Goal: Task Accomplishment & Management: Manage account settings

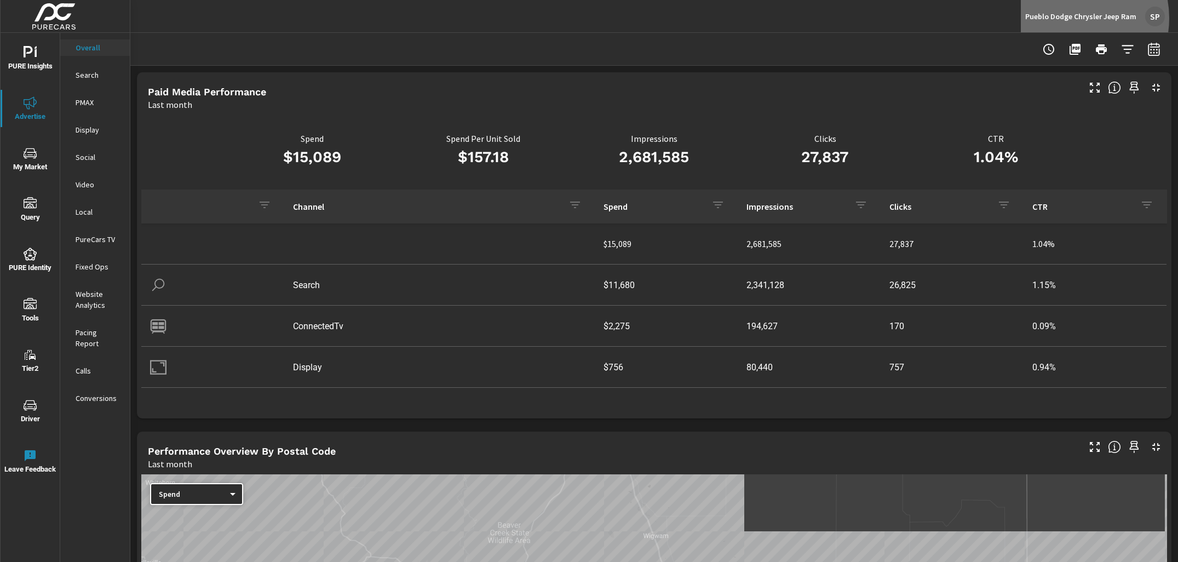
click at [1071, 18] on p "Pueblo Dodge Chrysler Jeep Ram" at bounding box center [1081, 17] width 111 height 10
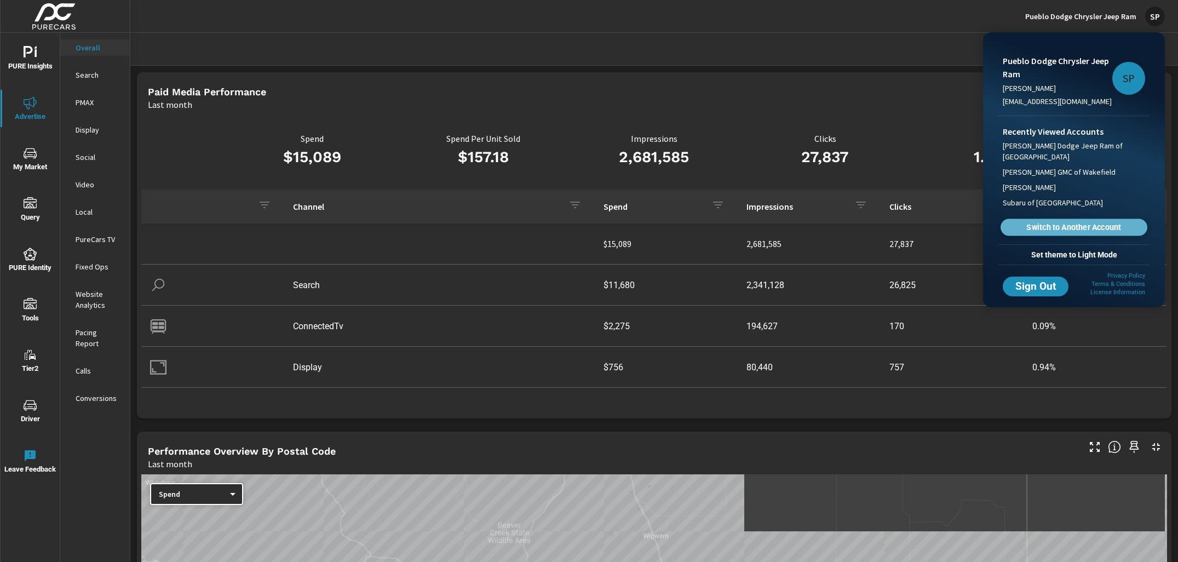
click at [1037, 228] on span "Switch to Another Account" at bounding box center [1074, 227] width 134 height 10
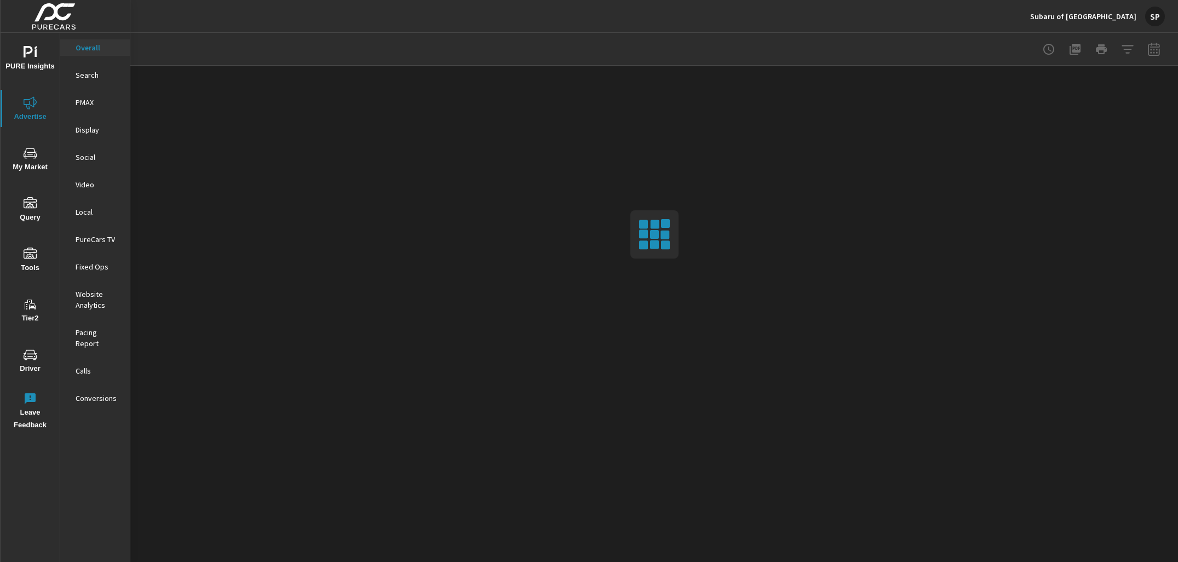
click at [32, 59] on span "PURE Insights" at bounding box center [30, 59] width 53 height 27
click at [85, 213] on p "My Report" at bounding box center [98, 212] width 45 height 11
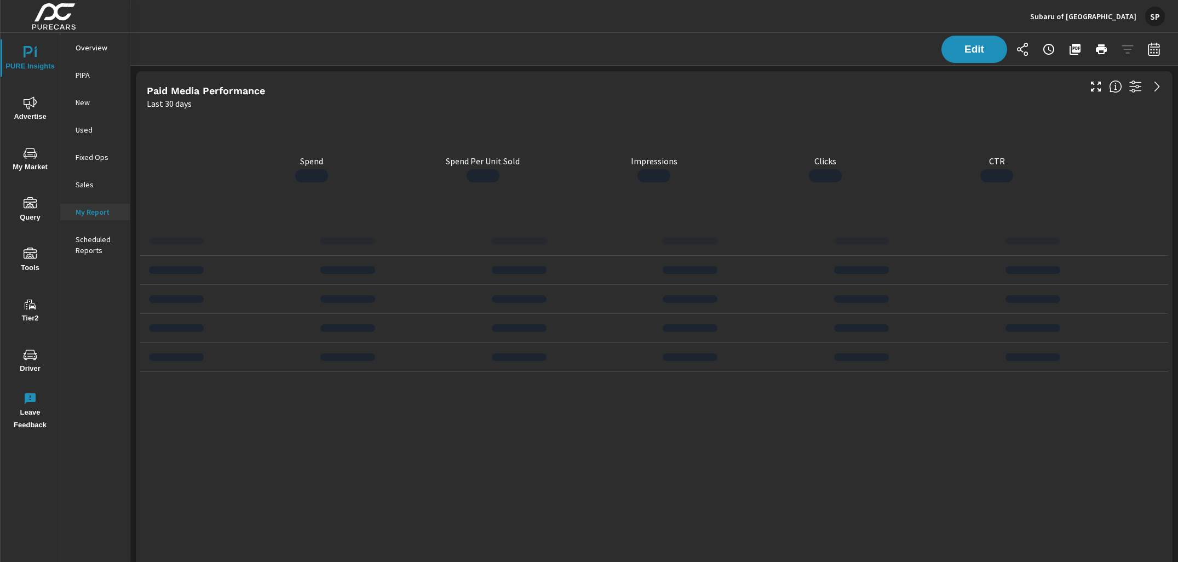
scroll to position [3786, 1049]
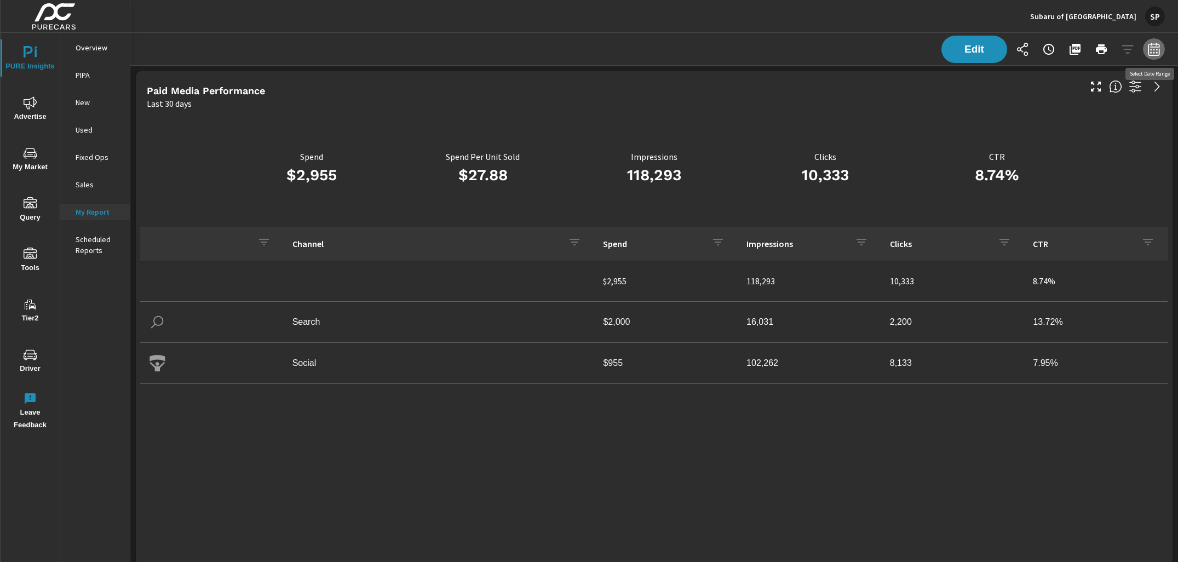
click at [1157, 54] on icon "button" at bounding box center [1154, 49] width 13 height 13
select select "Last 30 days"
click at [1063, 130] on div "Date Range Custom Yesterday Last week Last 7 days Last 14 days Last 30 days Las…" at bounding box center [1075, 120] width 153 height 102
click at [1062, 122] on p "+ Add comparison" at bounding box center [1078, 123] width 140 height 13
select select "Previous period"
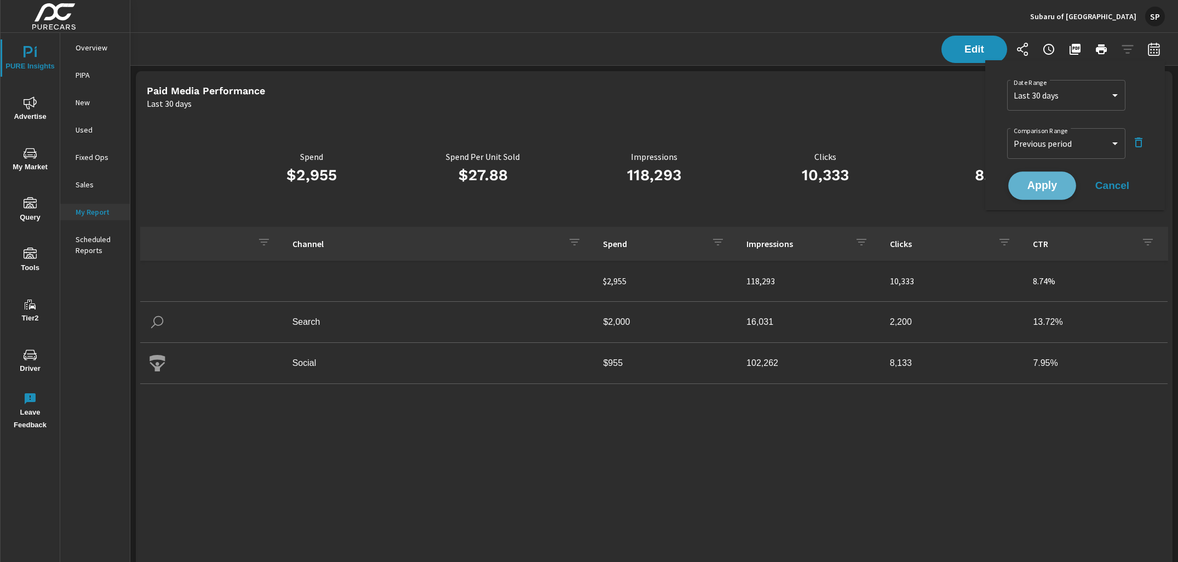
click at [1058, 183] on span "Apply" at bounding box center [1042, 186] width 45 height 10
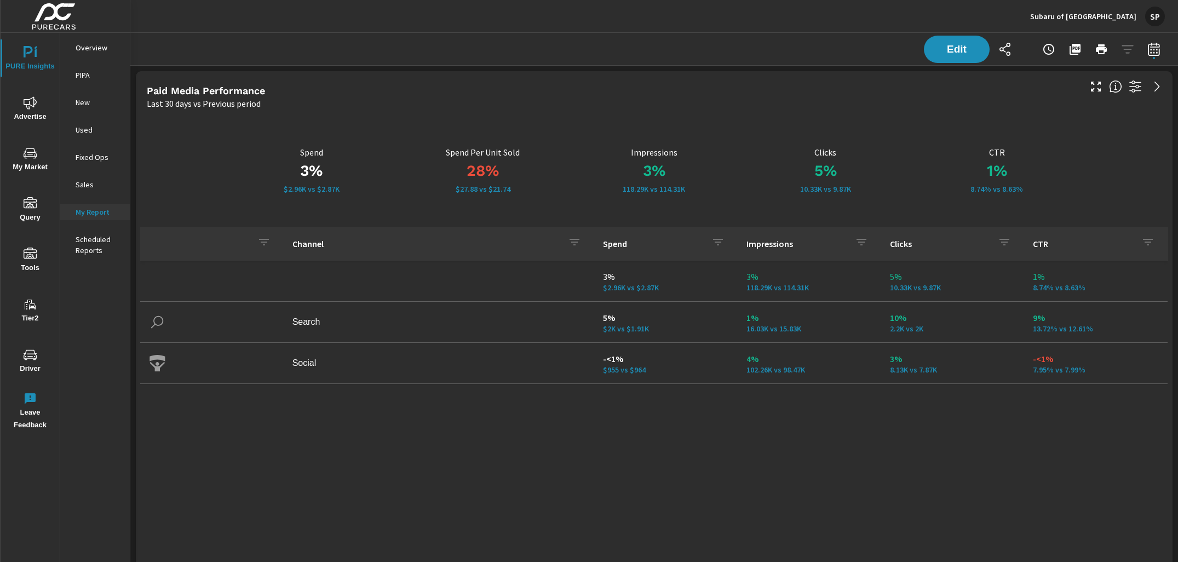
scroll to position [211, 0]
click at [26, 89] on div "PURE Insights Advertise My Market Query Tools Tier2 Driver Leave Feedback" at bounding box center [30, 234] width 59 height 403
click at [28, 93] on button "Advertise" at bounding box center [30, 108] width 59 height 37
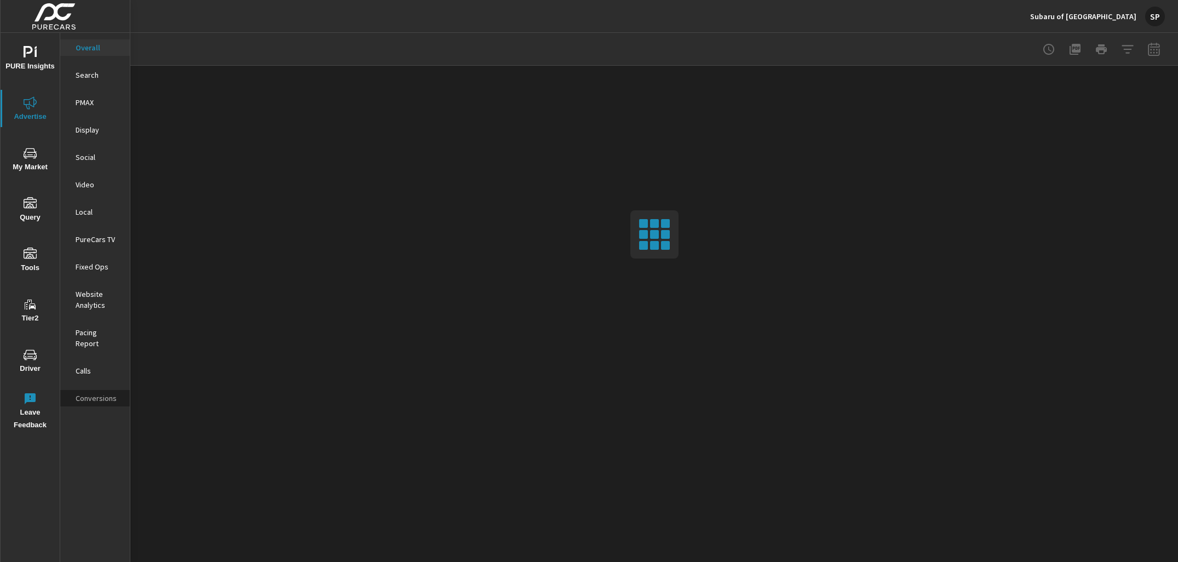
click at [91, 393] on p "Conversions" at bounding box center [98, 398] width 45 height 11
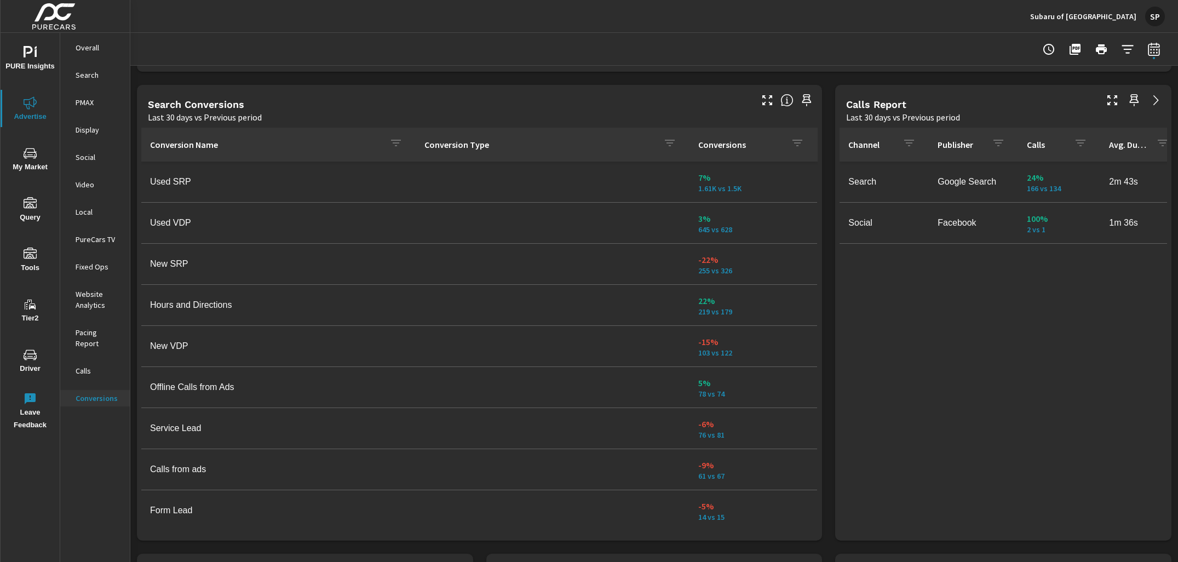
scroll to position [575, 0]
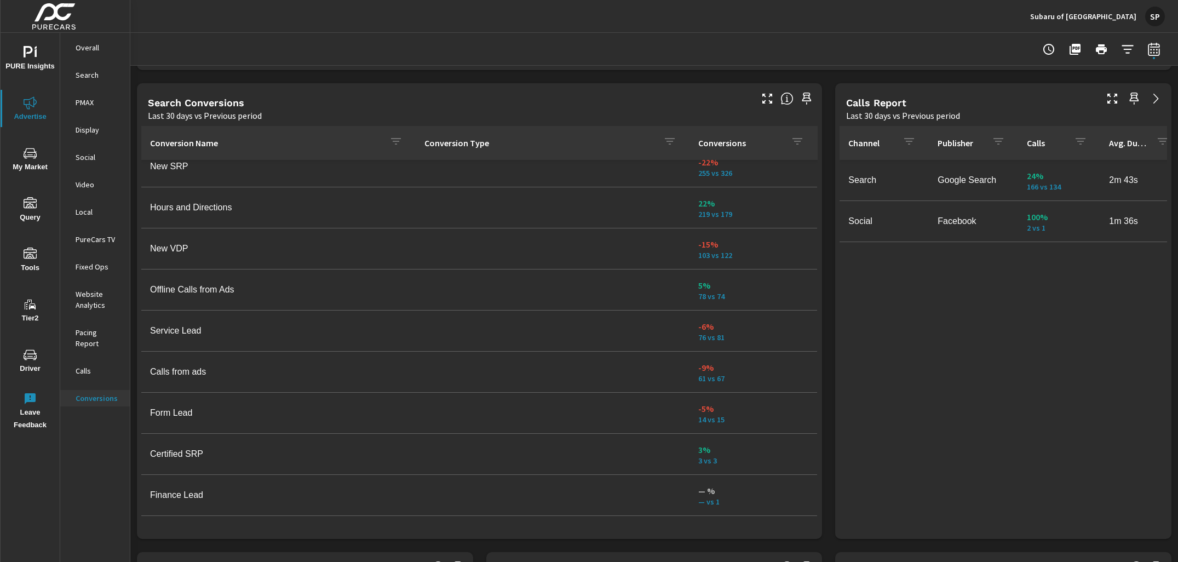
scroll to position [135, 0]
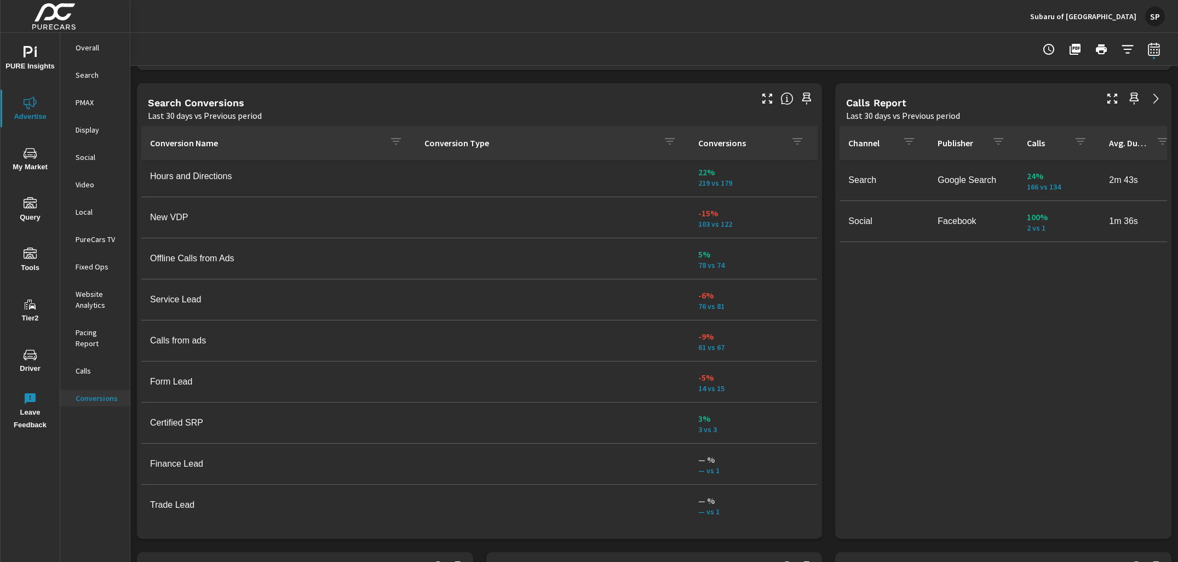
scroll to position [135, 0]
click at [87, 365] on p "Calls" at bounding box center [98, 370] width 45 height 11
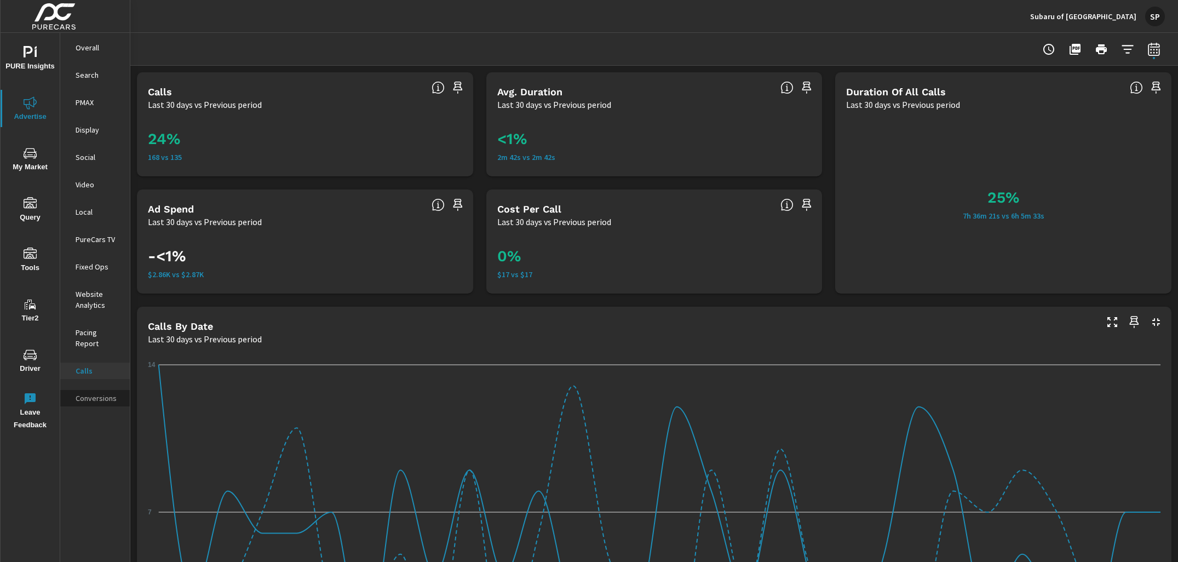
click at [96, 393] on p "Conversions" at bounding box center [98, 398] width 45 height 11
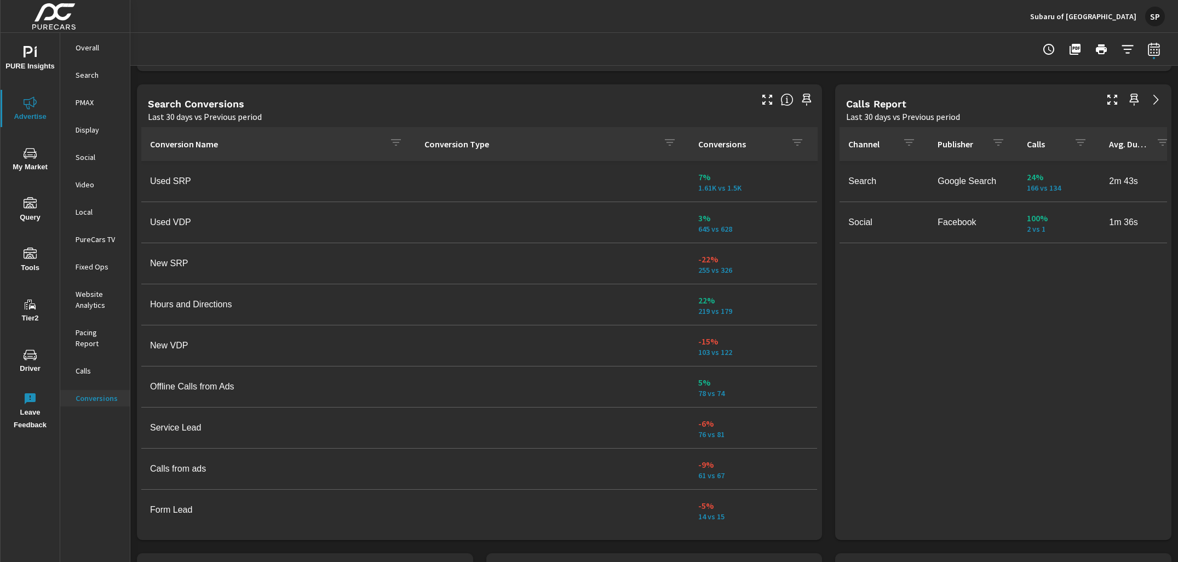
scroll to position [576, 0]
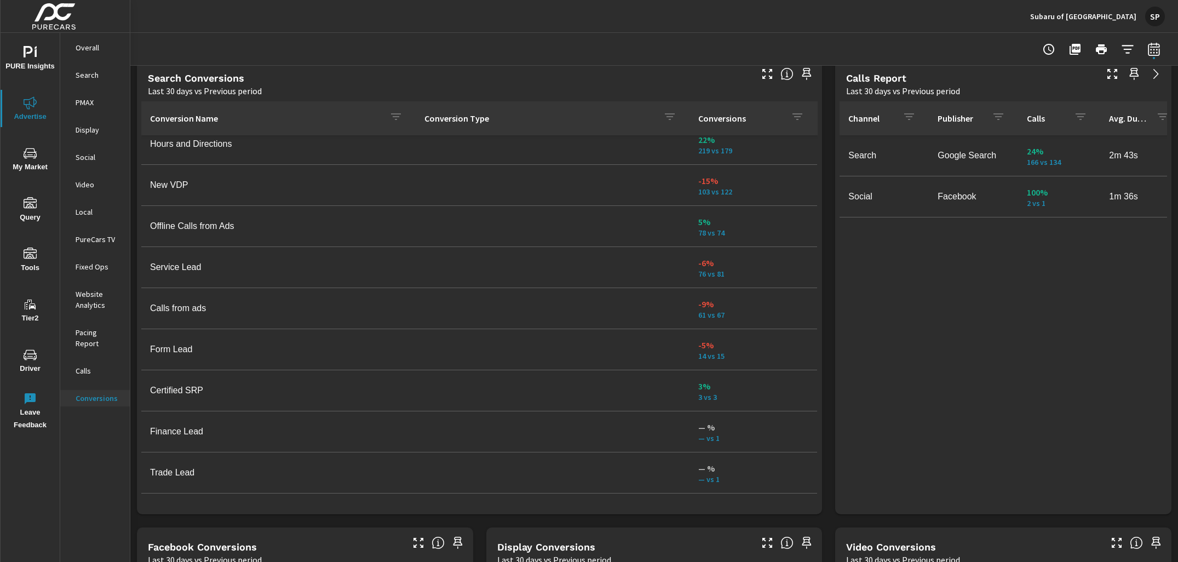
scroll to position [597, 0]
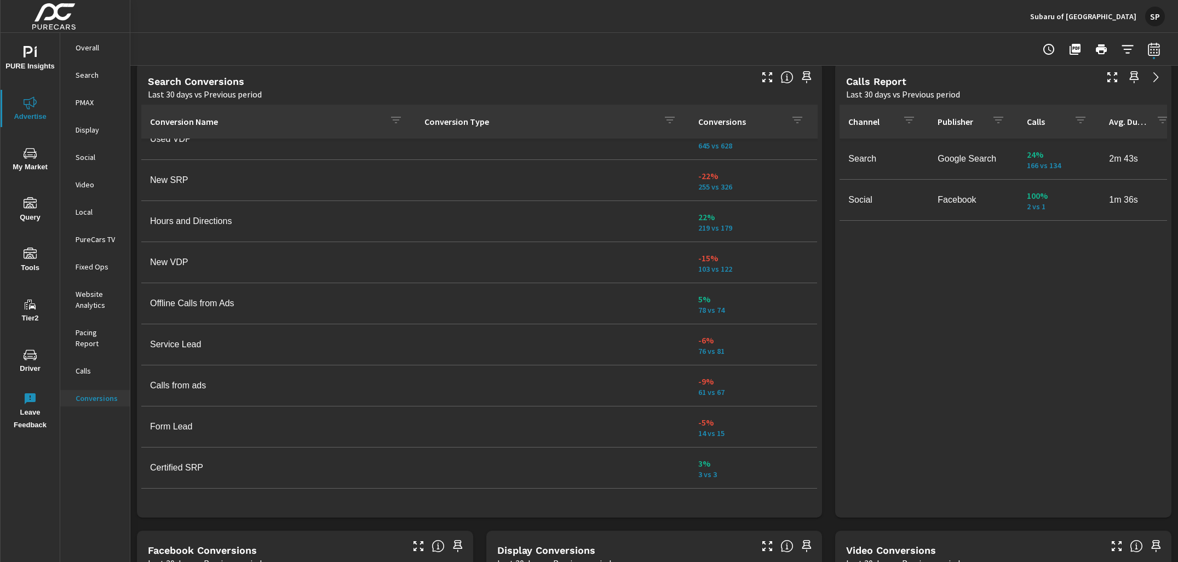
scroll to position [44, 0]
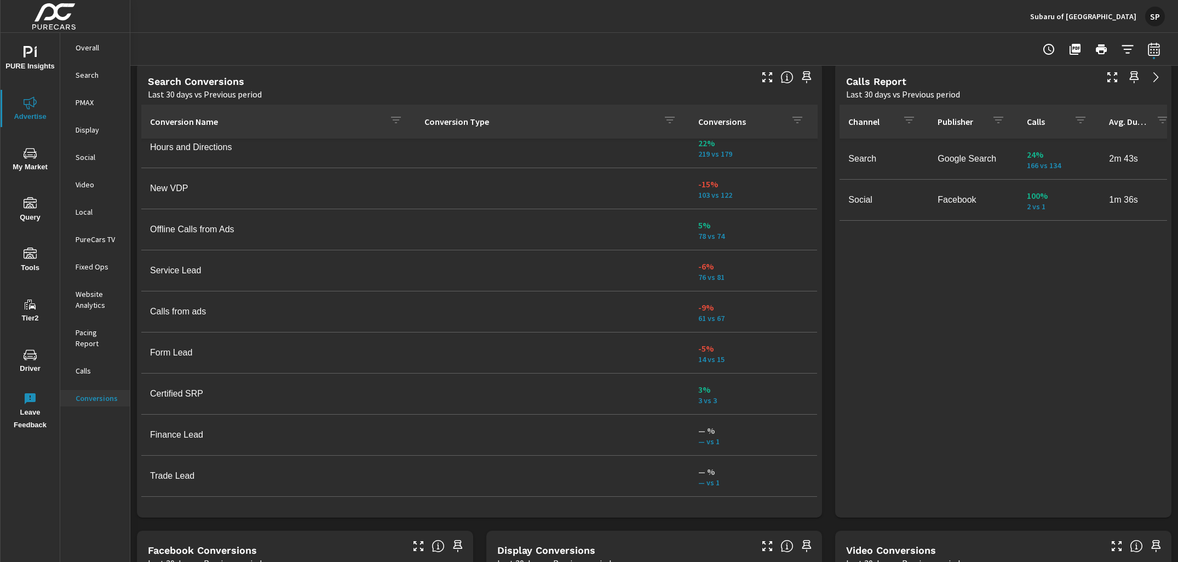
scroll to position [7, 0]
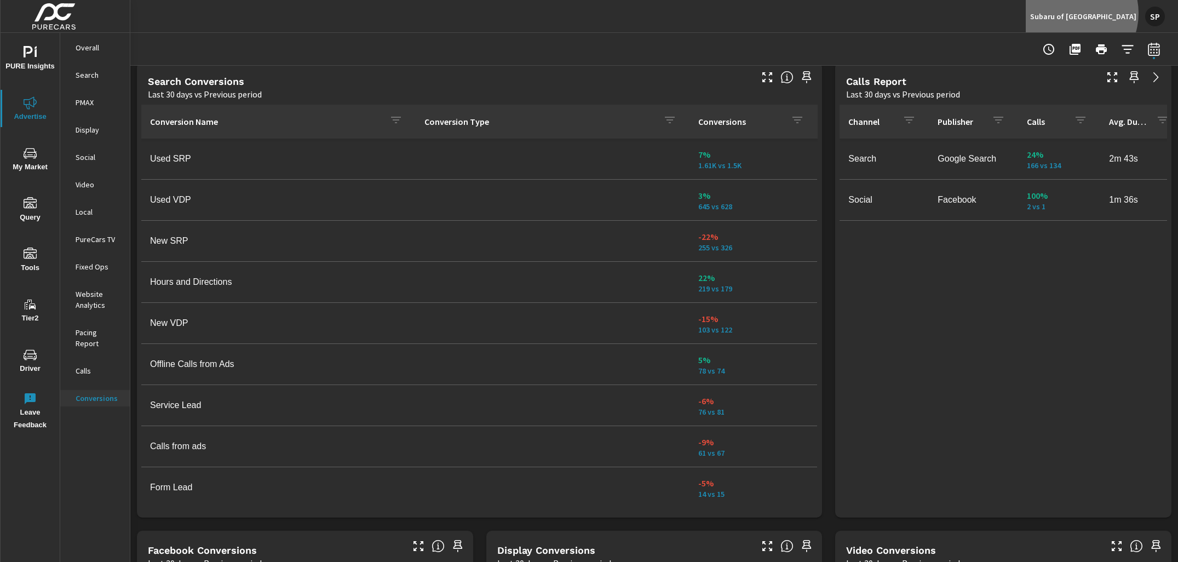
click at [1103, 13] on p "Subaru of Mississauga" at bounding box center [1084, 17] width 106 height 10
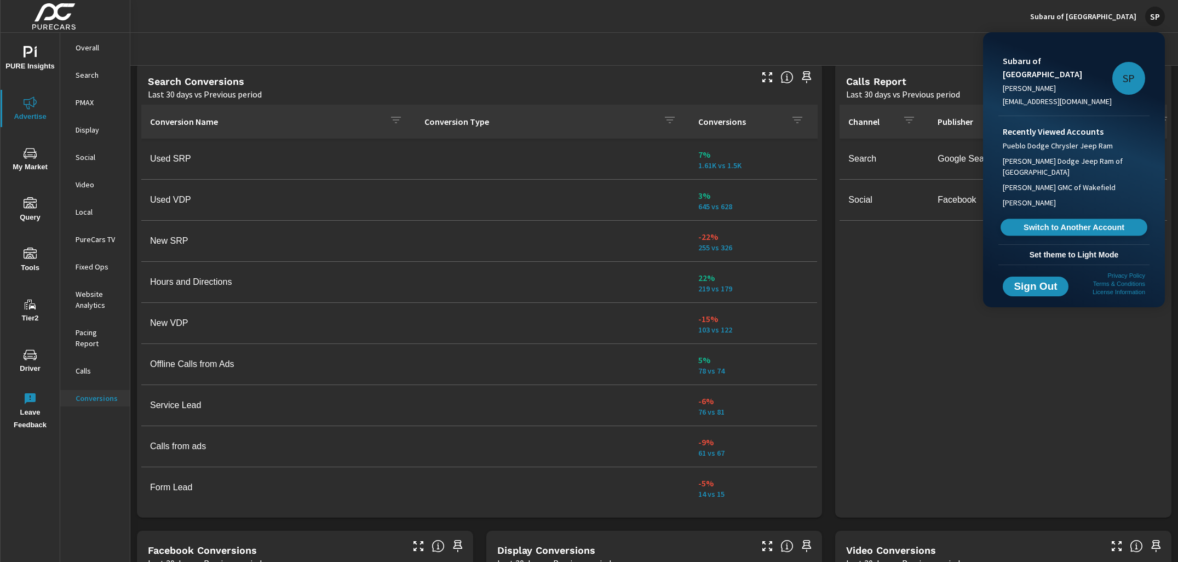
click at [1088, 222] on span "Switch to Another Account" at bounding box center [1074, 227] width 134 height 10
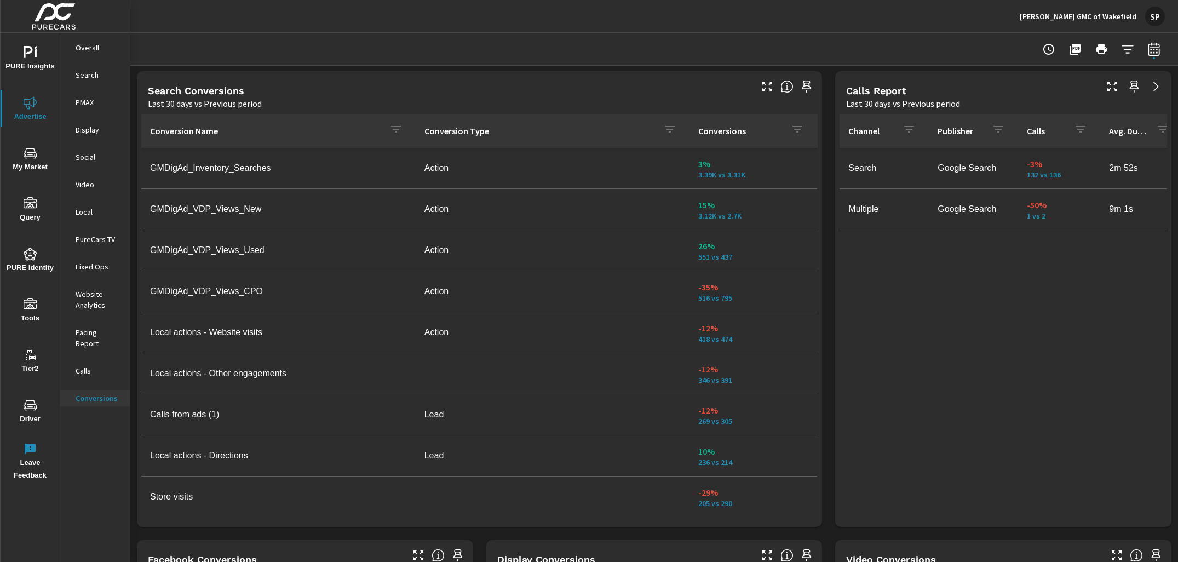
scroll to position [592, 0]
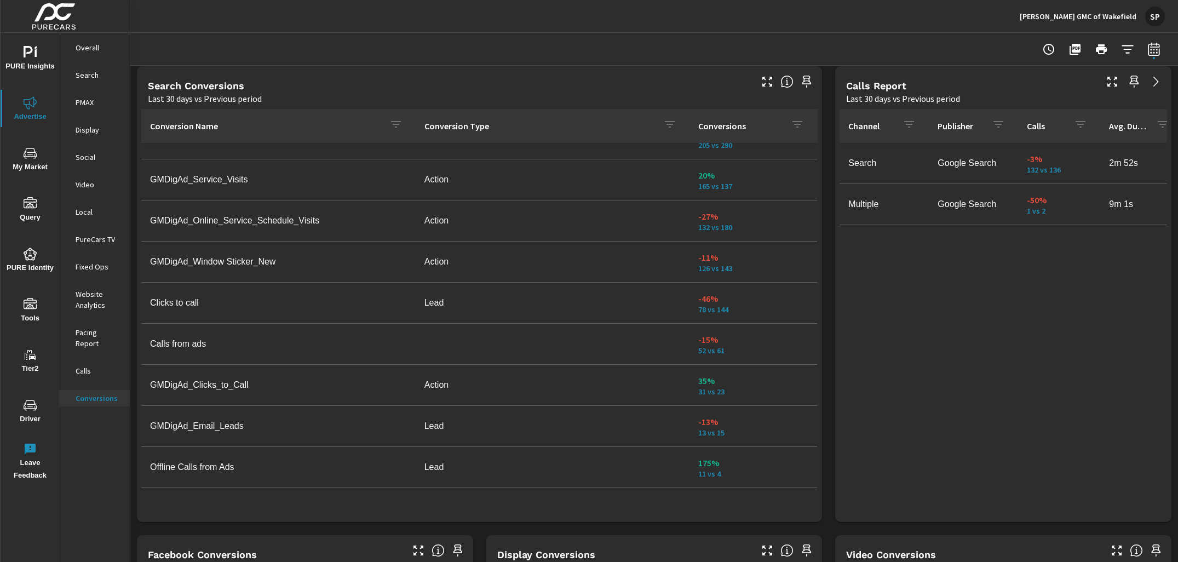
scroll to position [381, 0]
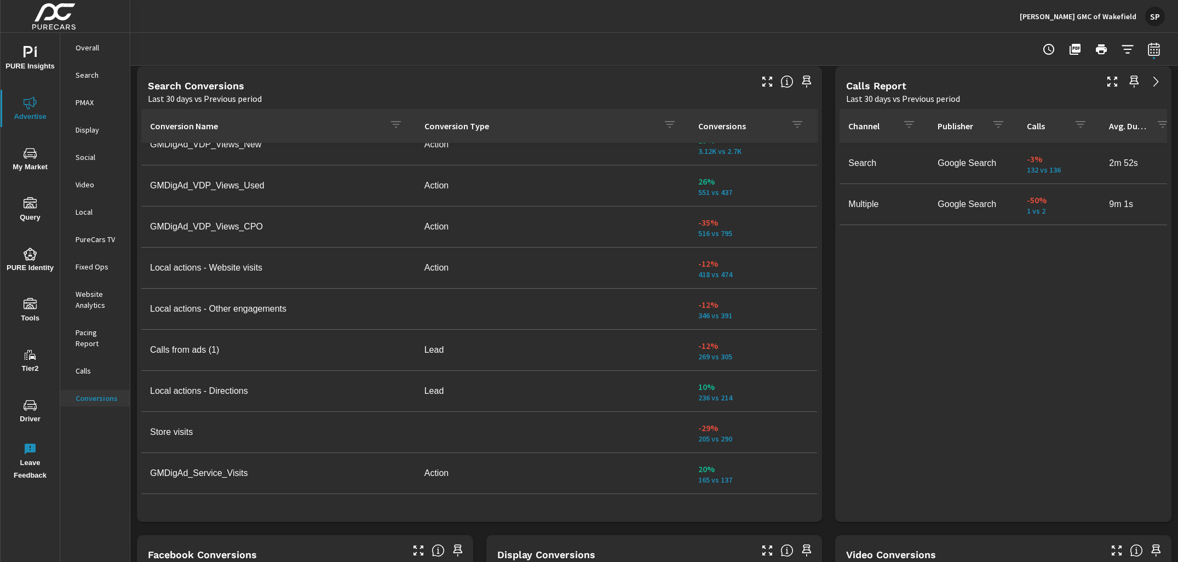
scroll to position [54, 0]
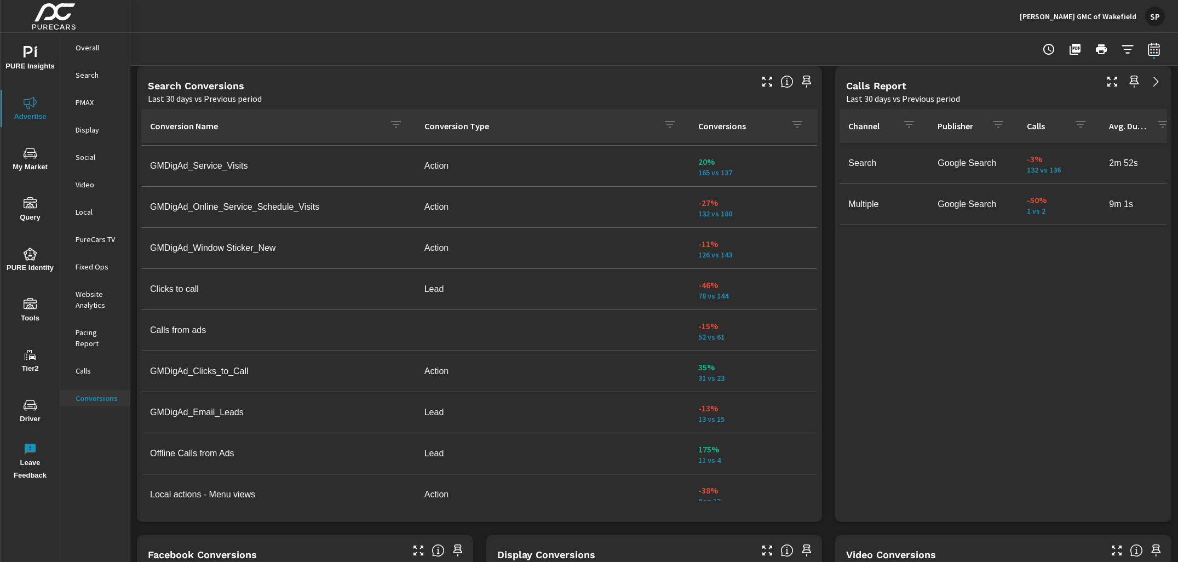
scroll to position [381, 0]
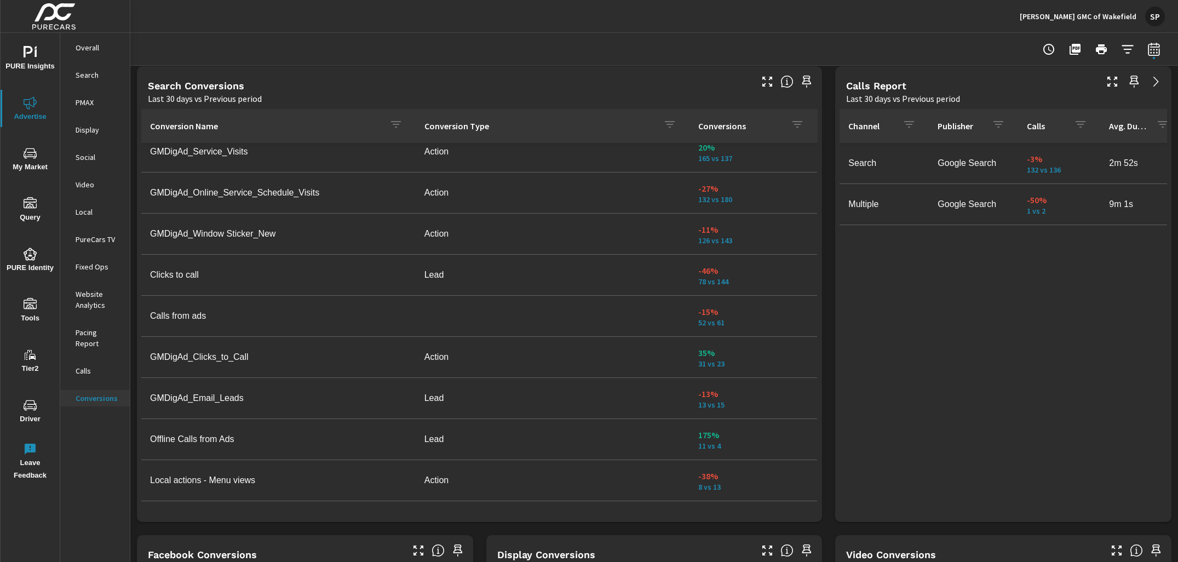
scroll to position [240, 0]
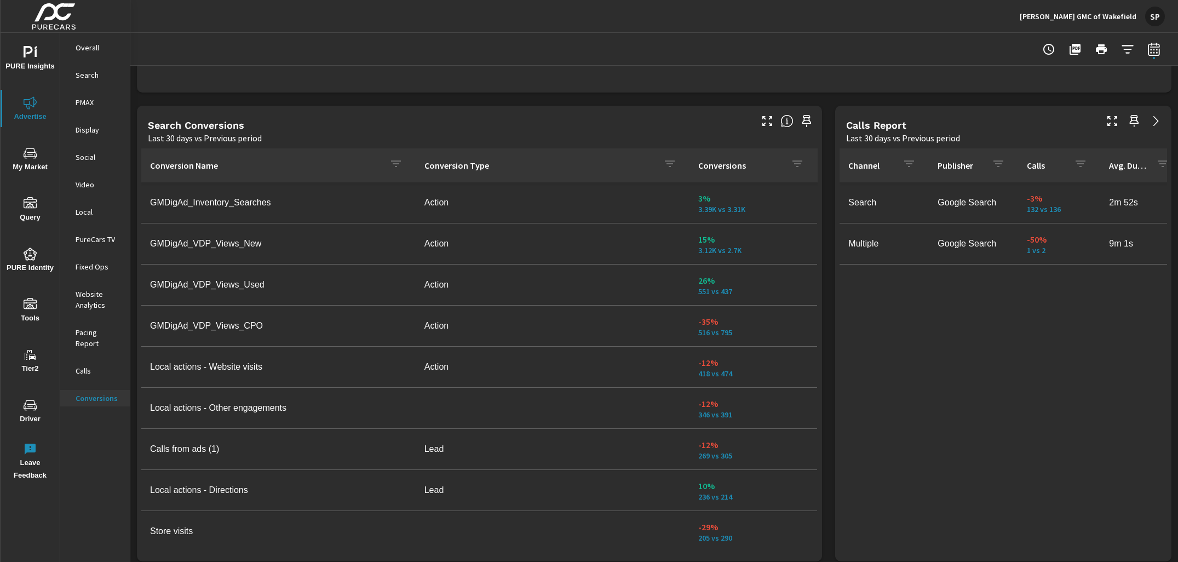
scroll to position [551, 0]
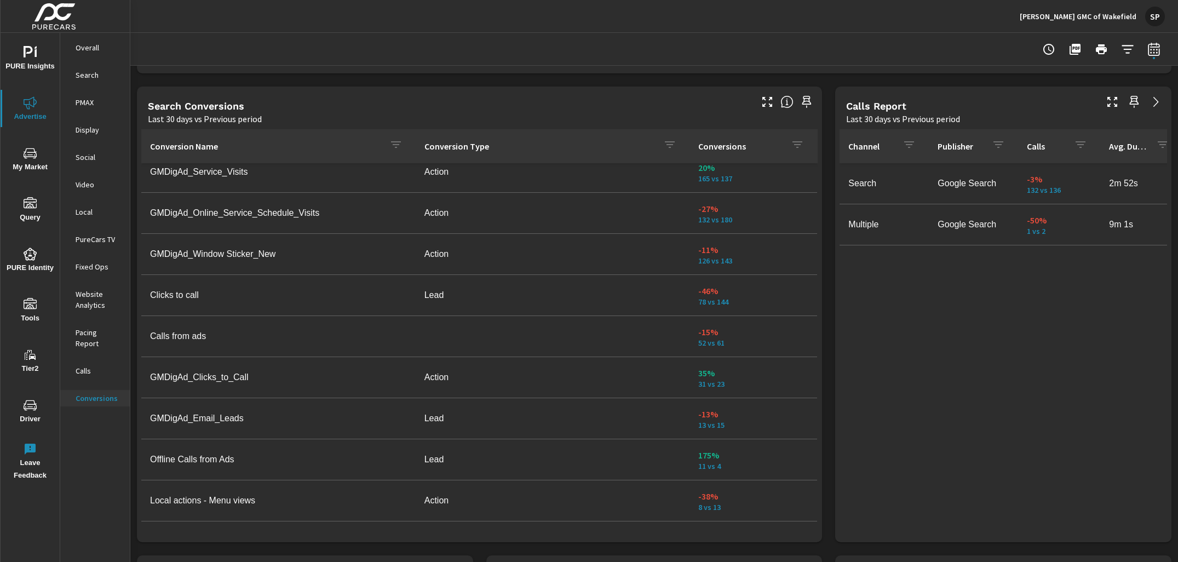
scroll to position [573, 0]
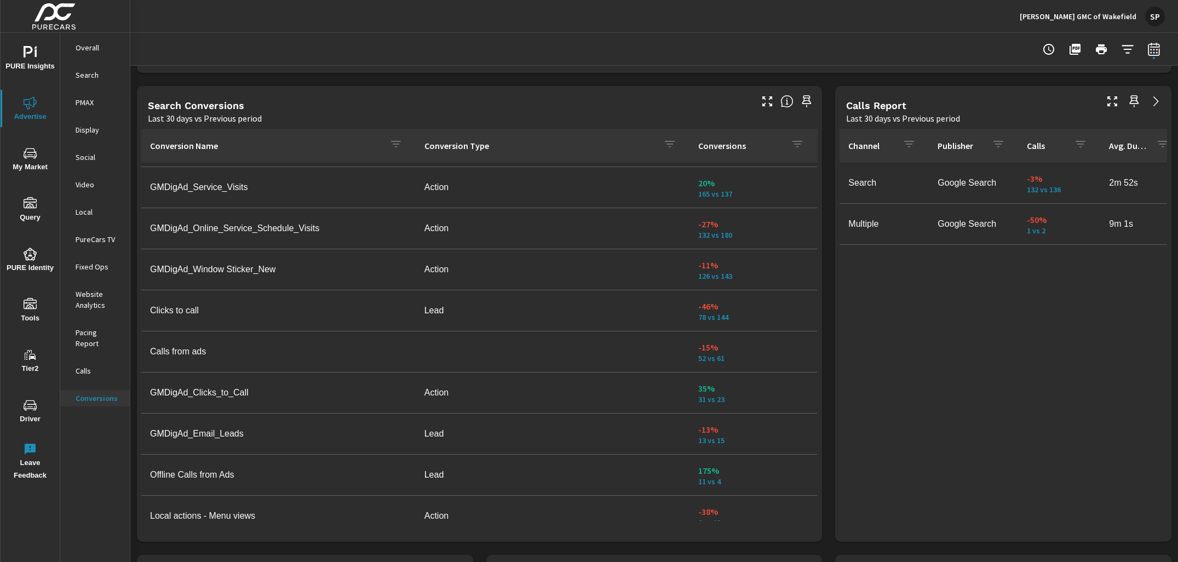
scroll to position [381, 0]
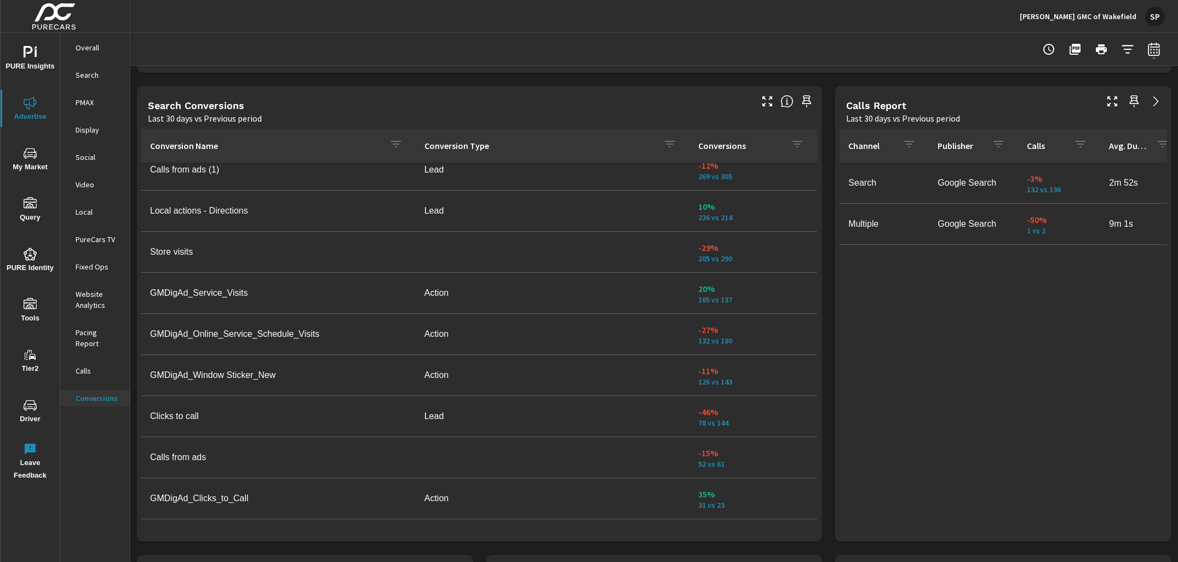
scroll to position [256, 0]
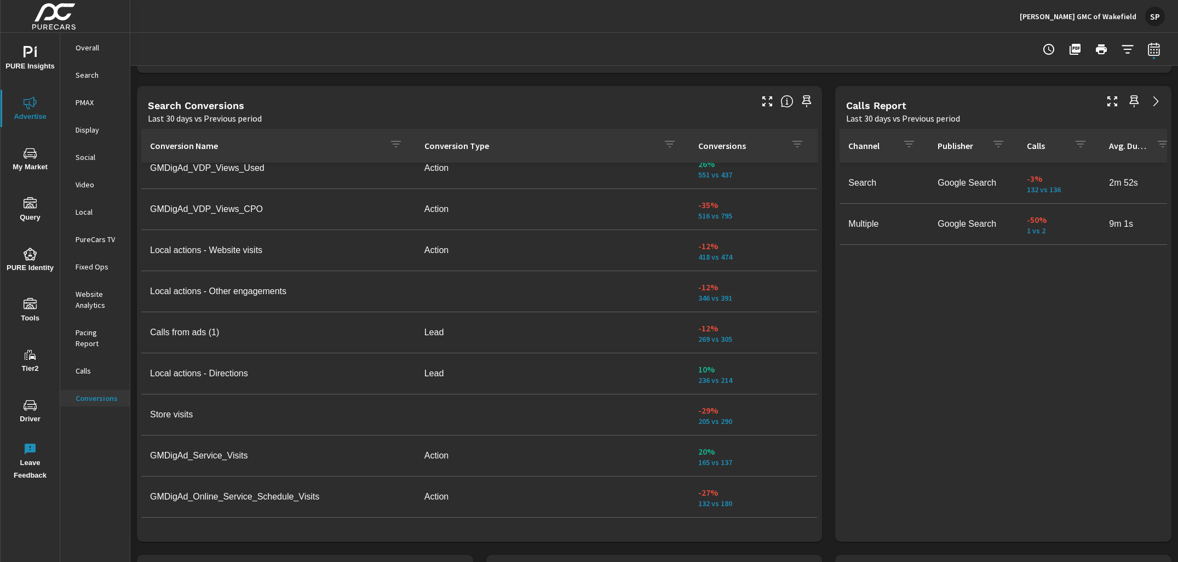
scroll to position [51, 0]
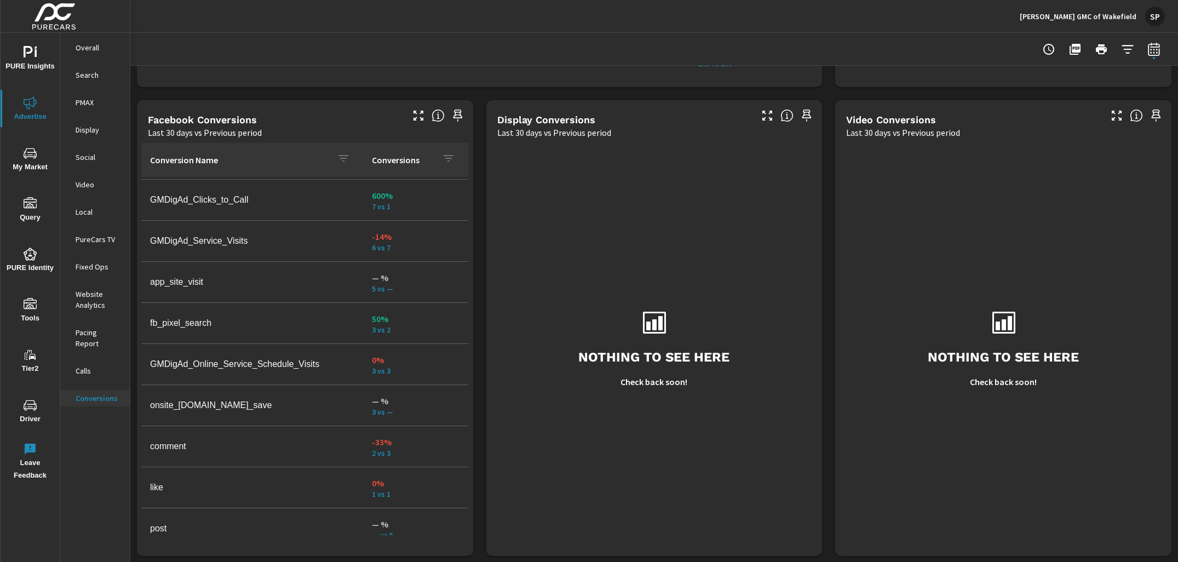
scroll to position [587, 0]
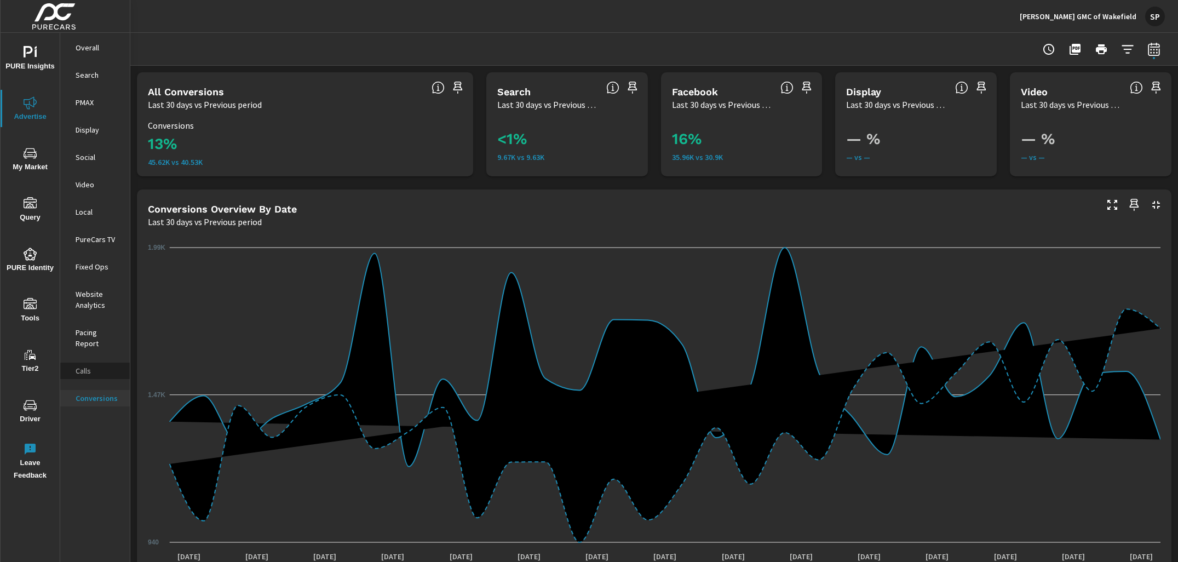
click at [91, 365] on p "Calls" at bounding box center [98, 370] width 45 height 11
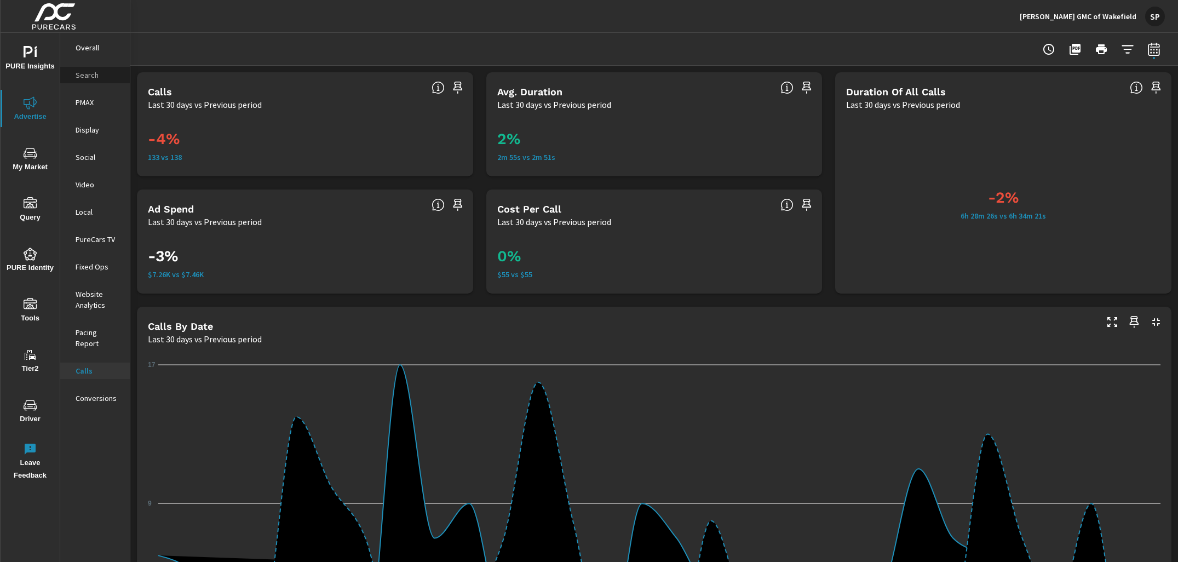
click at [90, 78] on p "Search" at bounding box center [98, 75] width 45 height 11
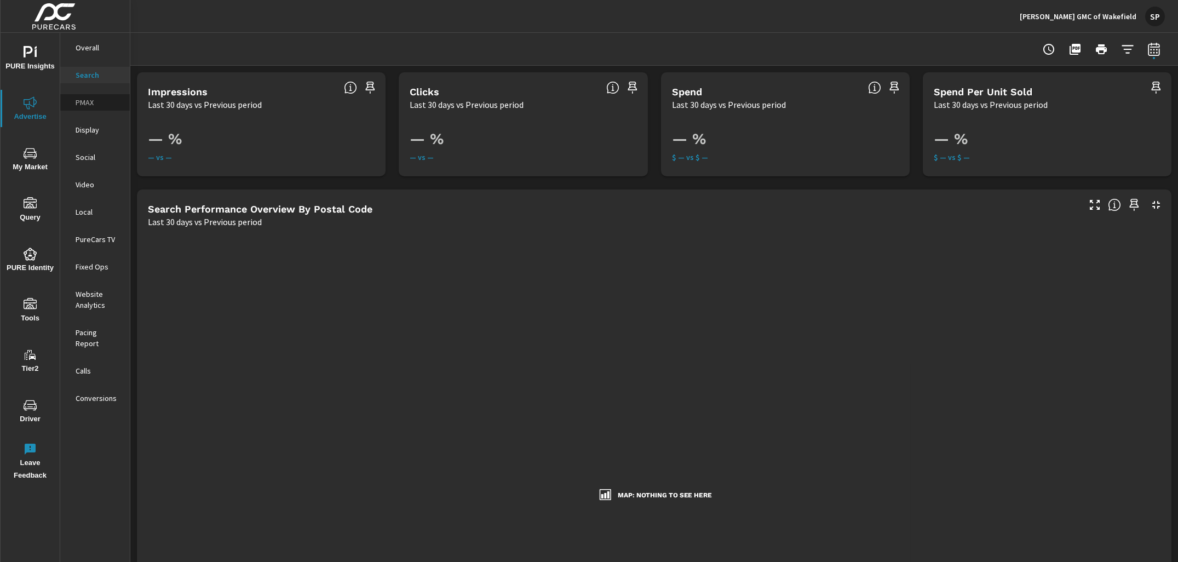
click at [89, 99] on p "PMAX" at bounding box center [98, 102] width 45 height 11
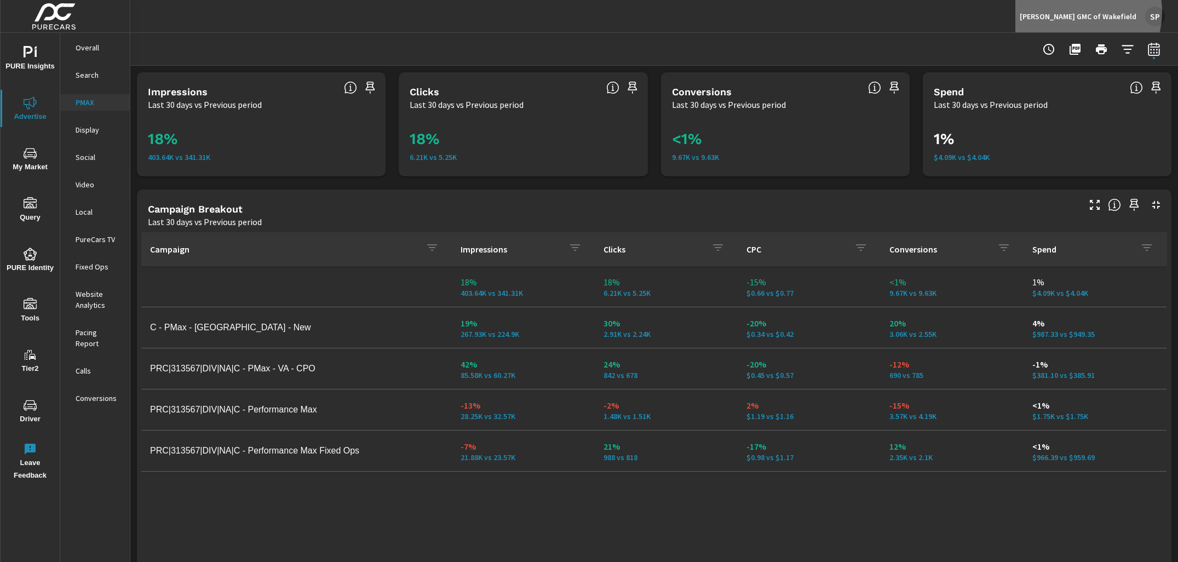
click at [1088, 12] on p "Albrecht Buick GMC of Wakefield" at bounding box center [1078, 17] width 117 height 10
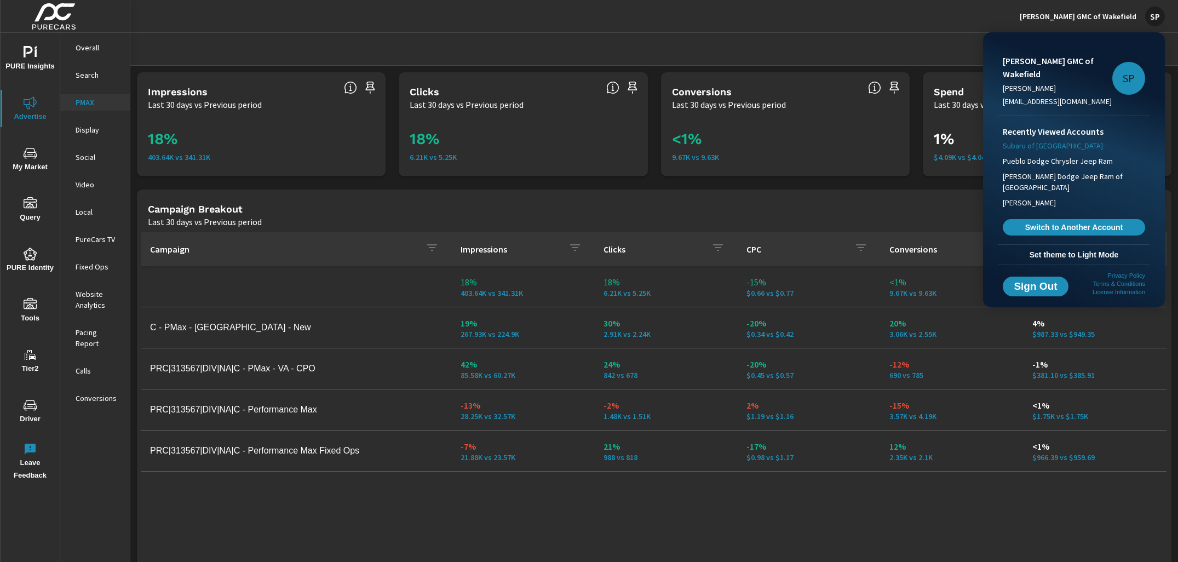
click at [1048, 142] on span "Subaru of Mississauga" at bounding box center [1053, 145] width 100 height 11
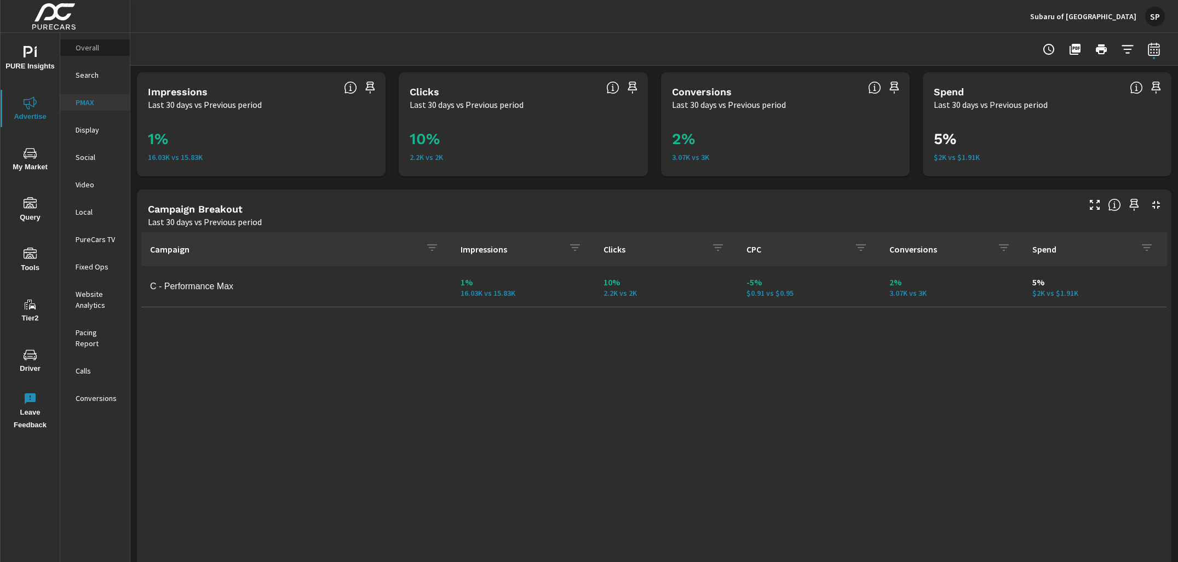
click at [82, 45] on p "Overall" at bounding box center [98, 47] width 45 height 11
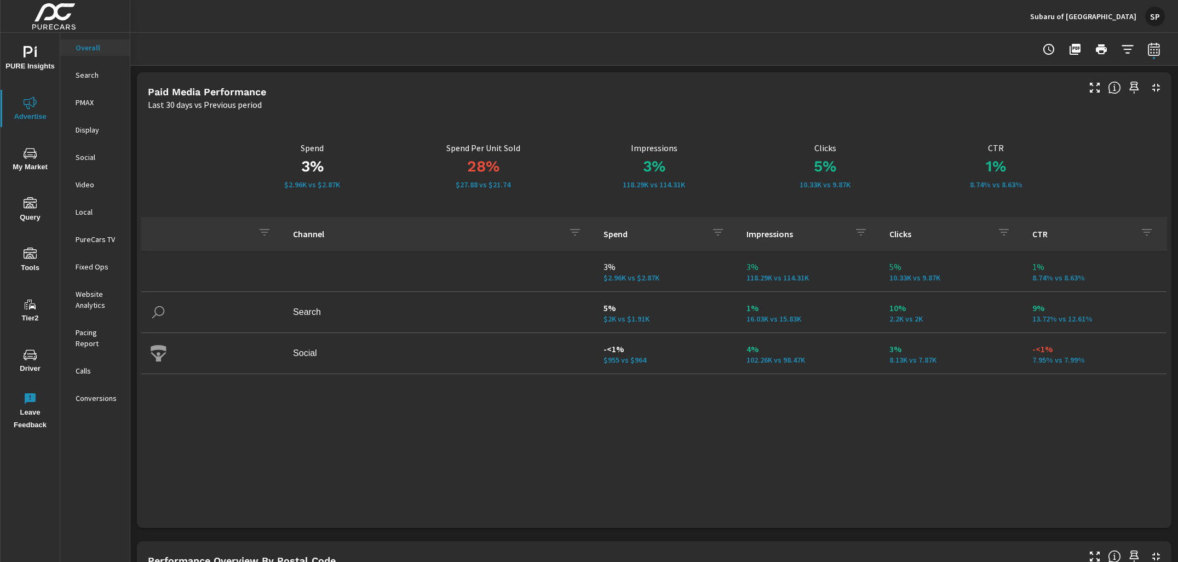
click at [1157, 20] on div "SP" at bounding box center [1156, 17] width 20 height 20
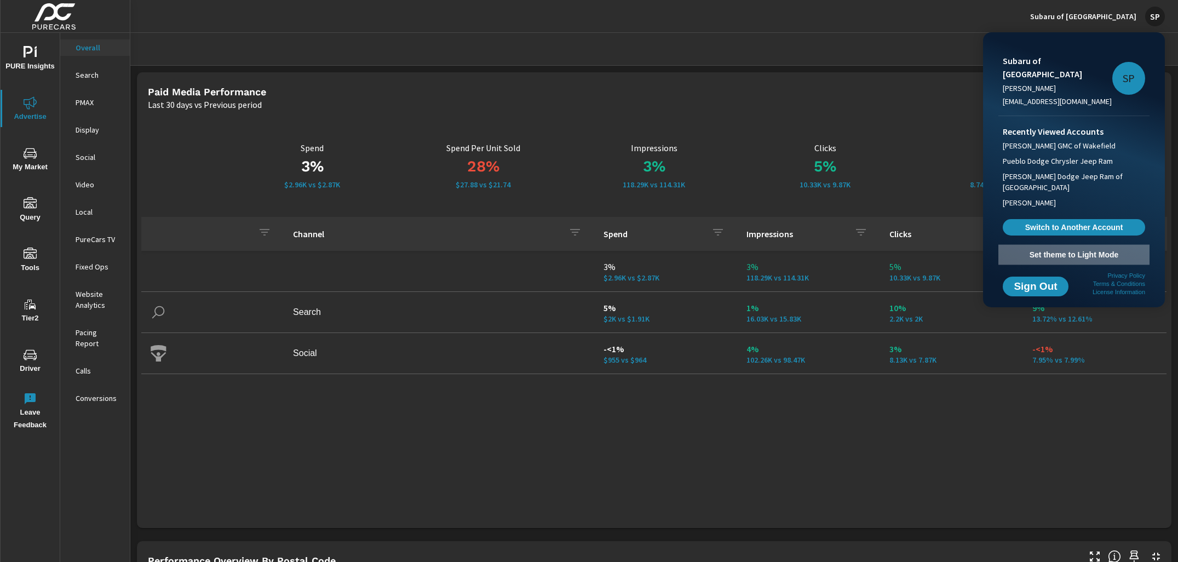
click at [1067, 250] on span "Set theme to Light Mode" at bounding box center [1074, 255] width 142 height 10
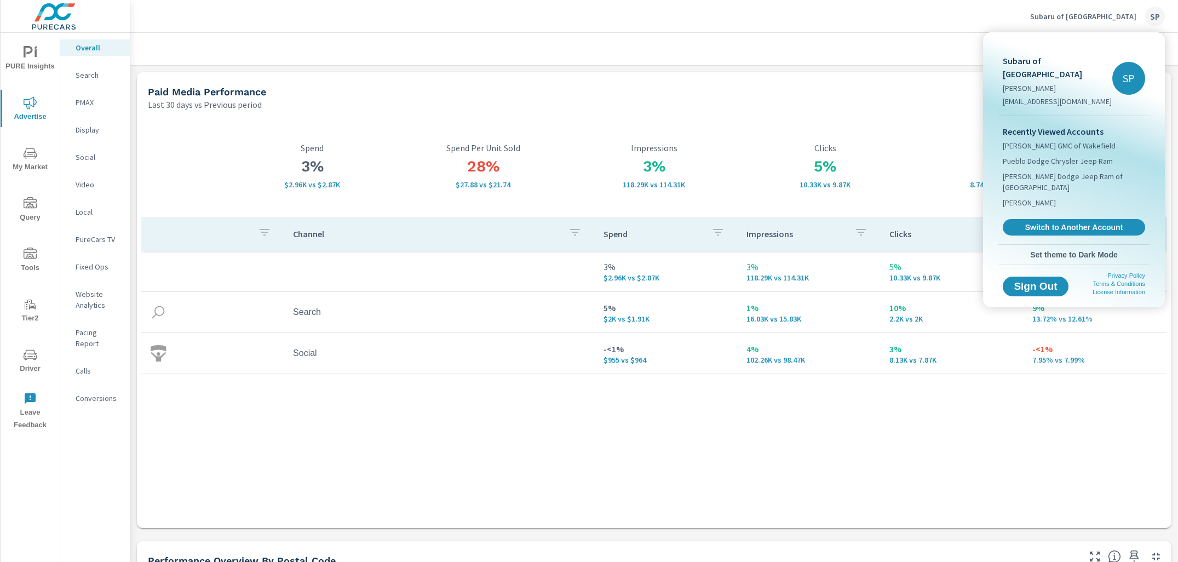
click at [865, 59] on div at bounding box center [589, 281] width 1178 height 562
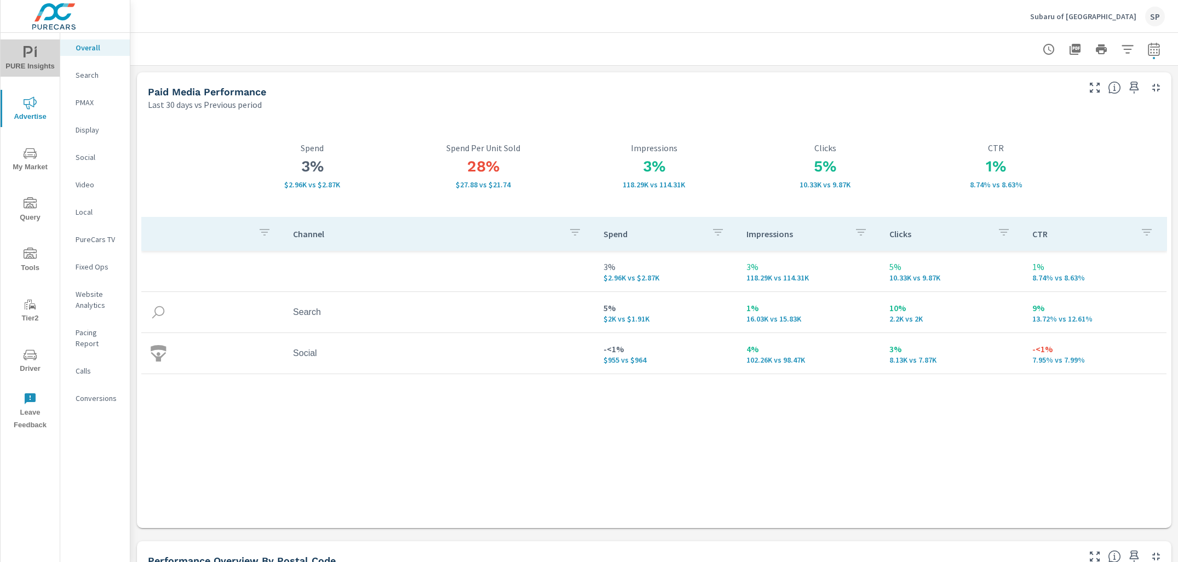
click at [47, 68] on span "PURE Insights" at bounding box center [30, 59] width 53 height 27
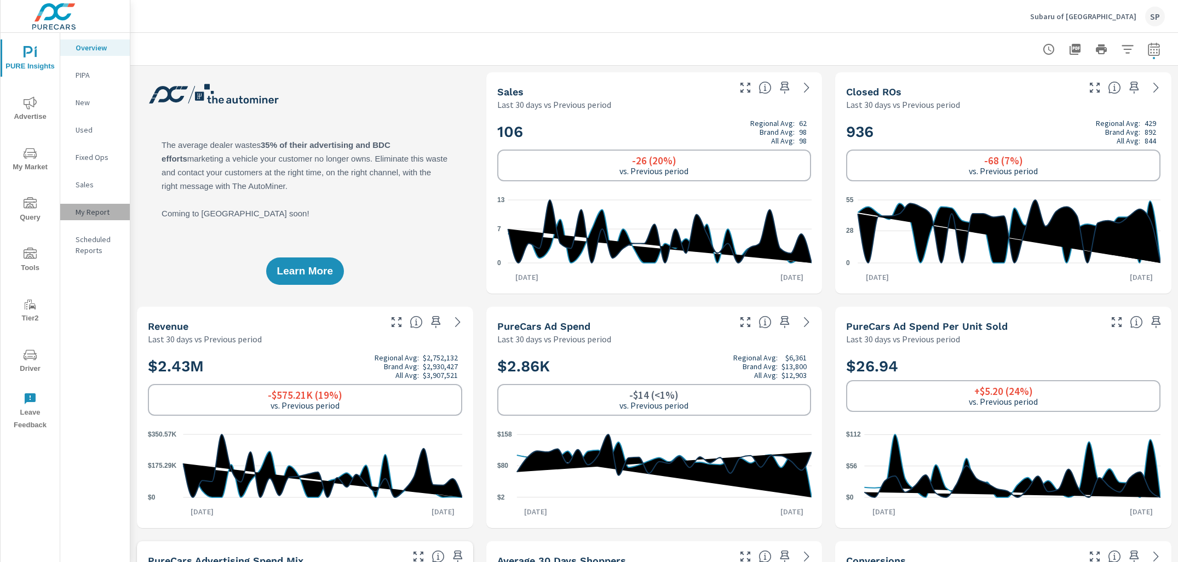
click at [81, 210] on p "My Report" at bounding box center [98, 212] width 45 height 11
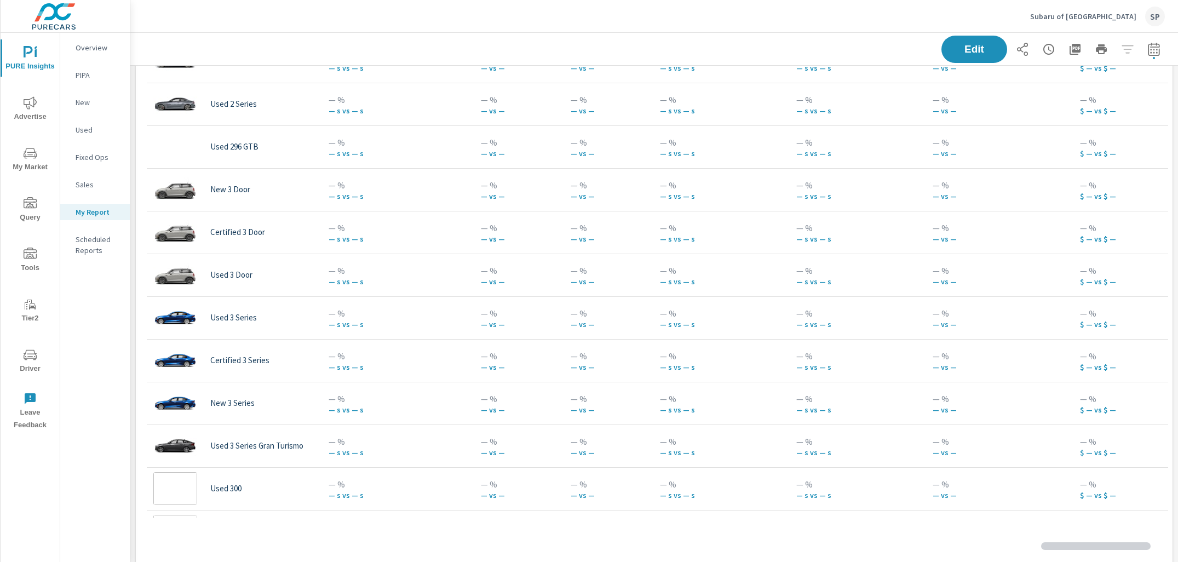
scroll to position [2332, 0]
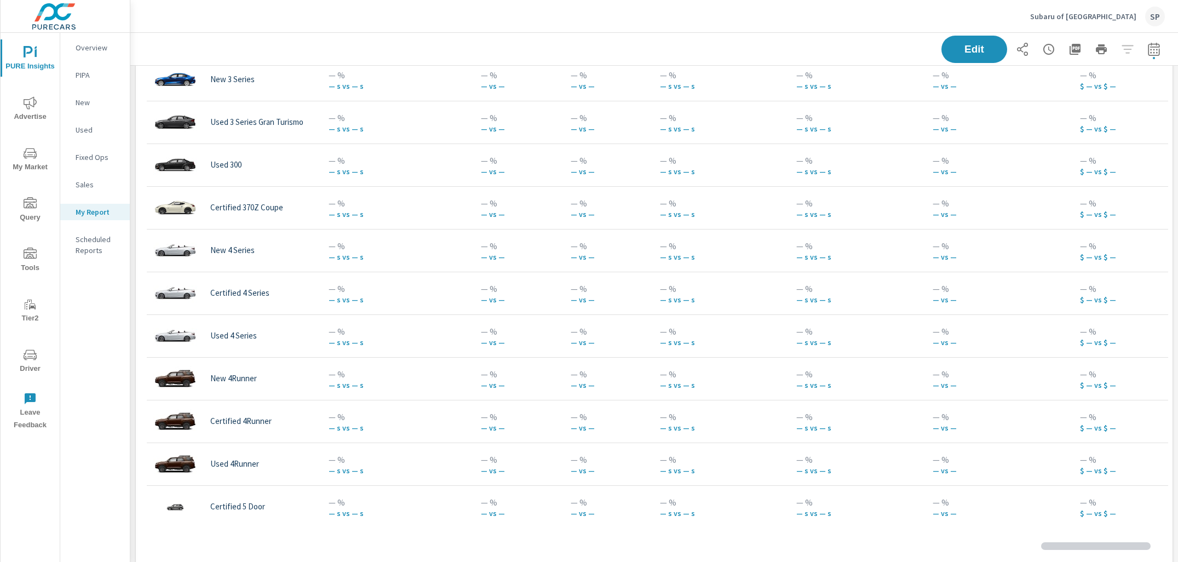
scroll to position [1129, 0]
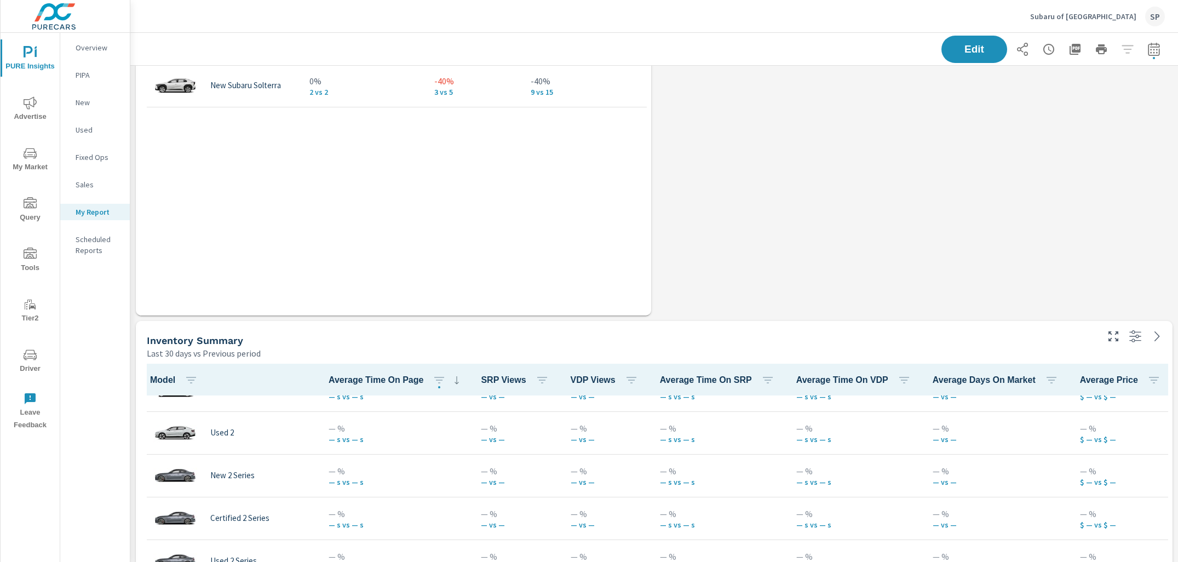
scroll to position [2119, 0]
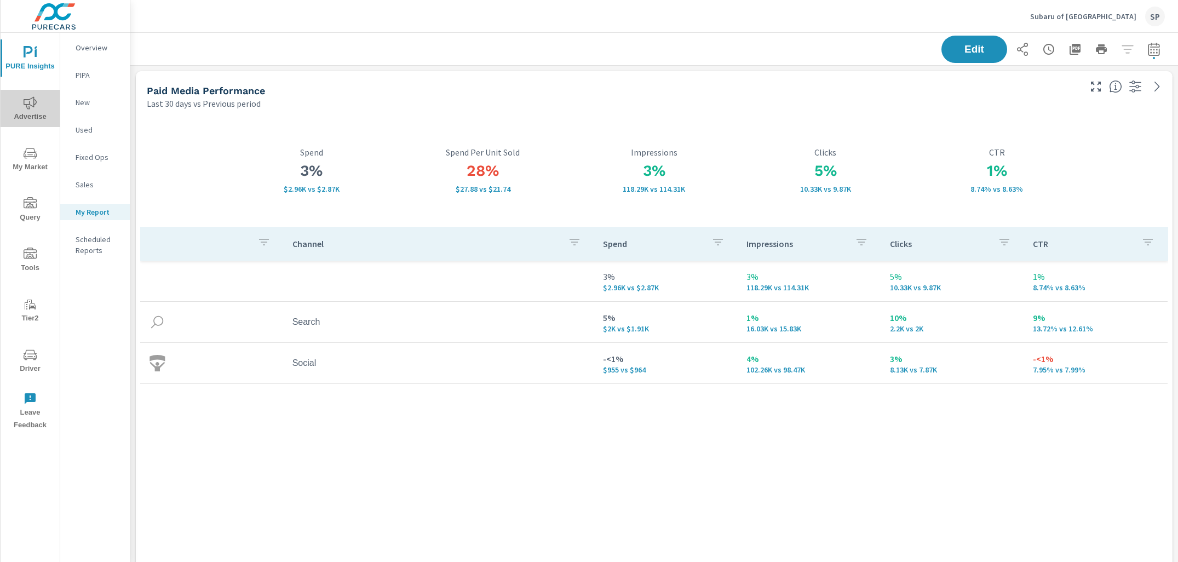
click at [37, 103] on span "Advertise" at bounding box center [30, 109] width 53 height 27
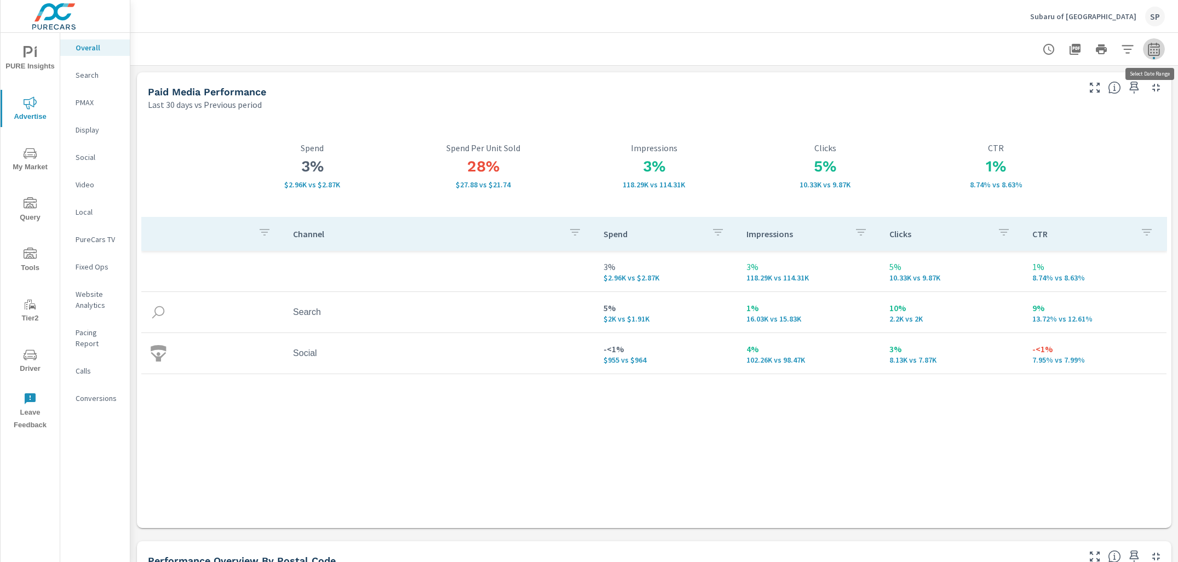
click at [1164, 45] on button "button" at bounding box center [1154, 49] width 22 height 22
select select "Last 30 days"
select select "Previous period"
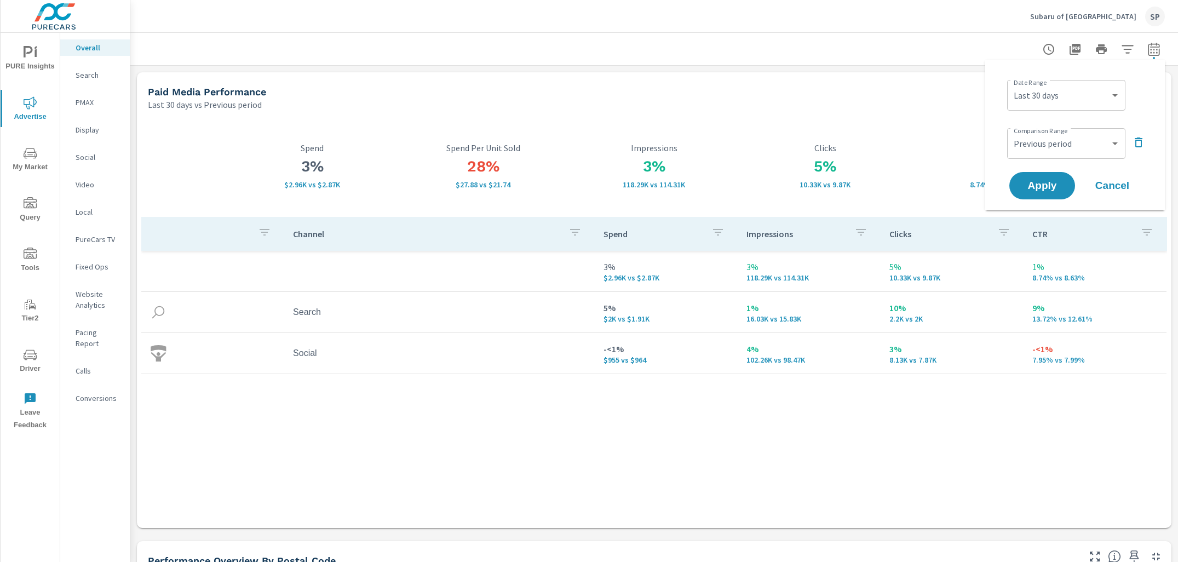
click at [1143, 140] on icon "button" at bounding box center [1138, 142] width 13 height 13
click at [1027, 158] on span "Apply" at bounding box center [1042, 155] width 45 height 10
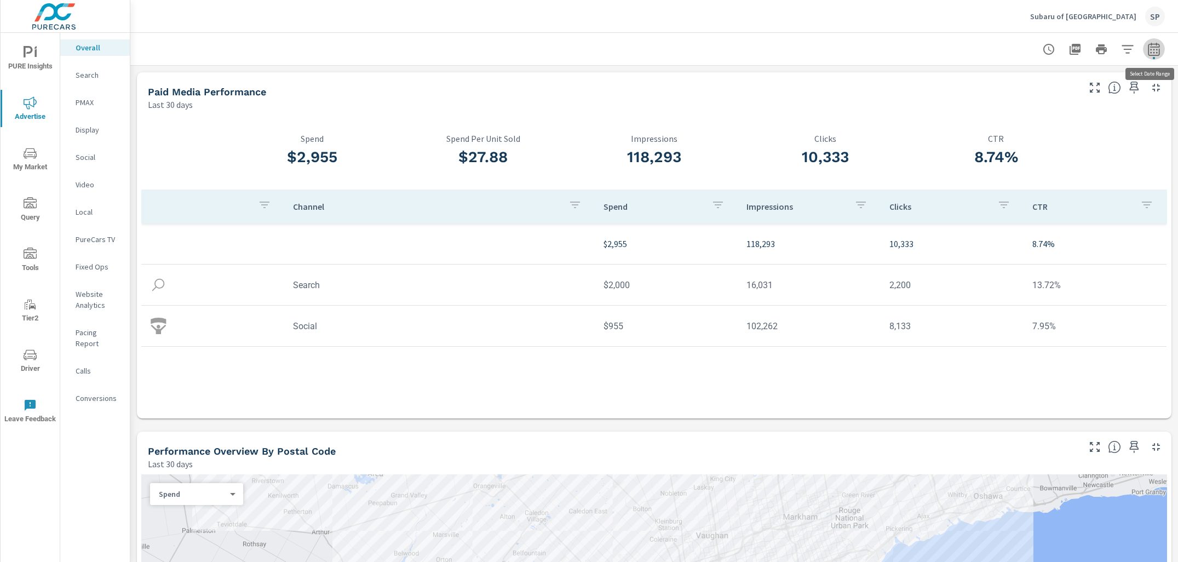
click at [1159, 53] on icon "button" at bounding box center [1154, 49] width 13 height 13
select select "Last 30 days"
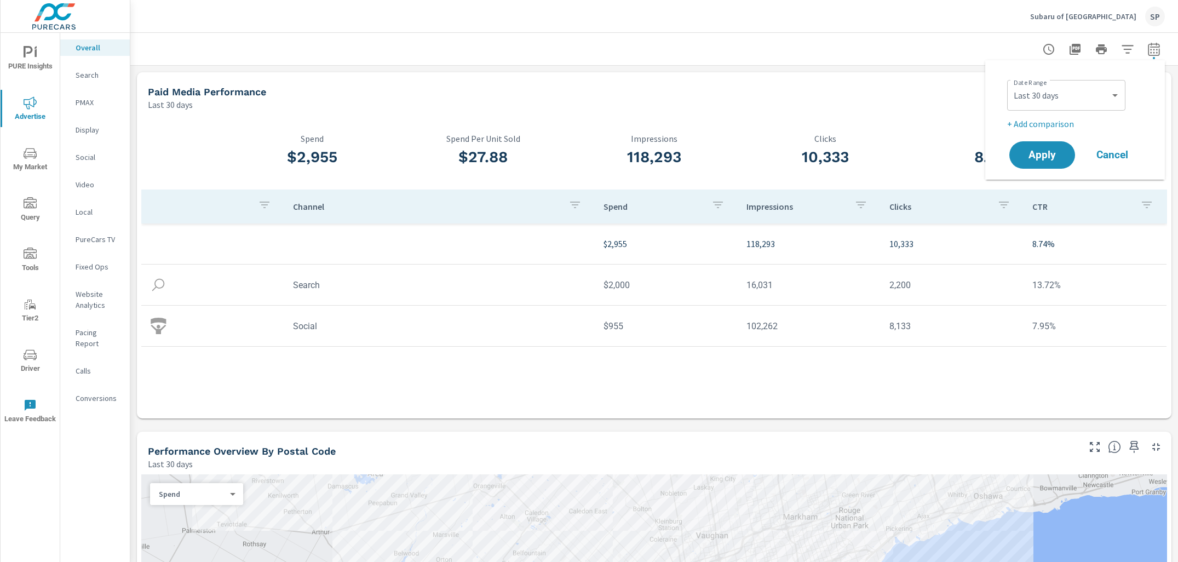
click at [1058, 122] on p "+ Add comparison" at bounding box center [1078, 123] width 140 height 13
select select "Previous period"
click at [1042, 191] on span "Apply" at bounding box center [1042, 186] width 45 height 10
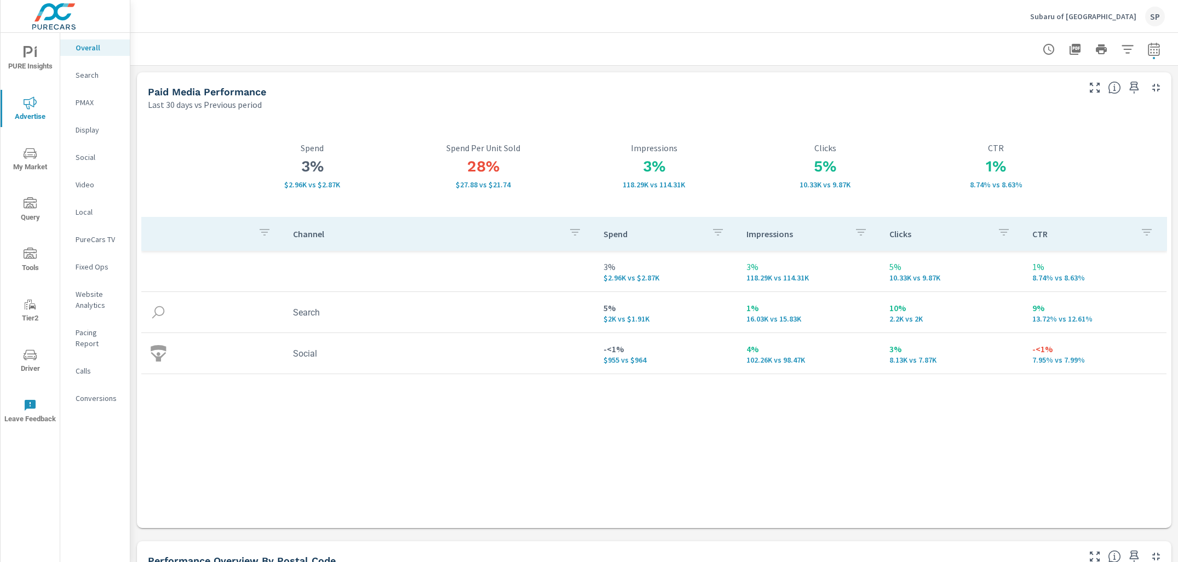
click at [31, 264] on span "Tools" at bounding box center [30, 261] width 53 height 27
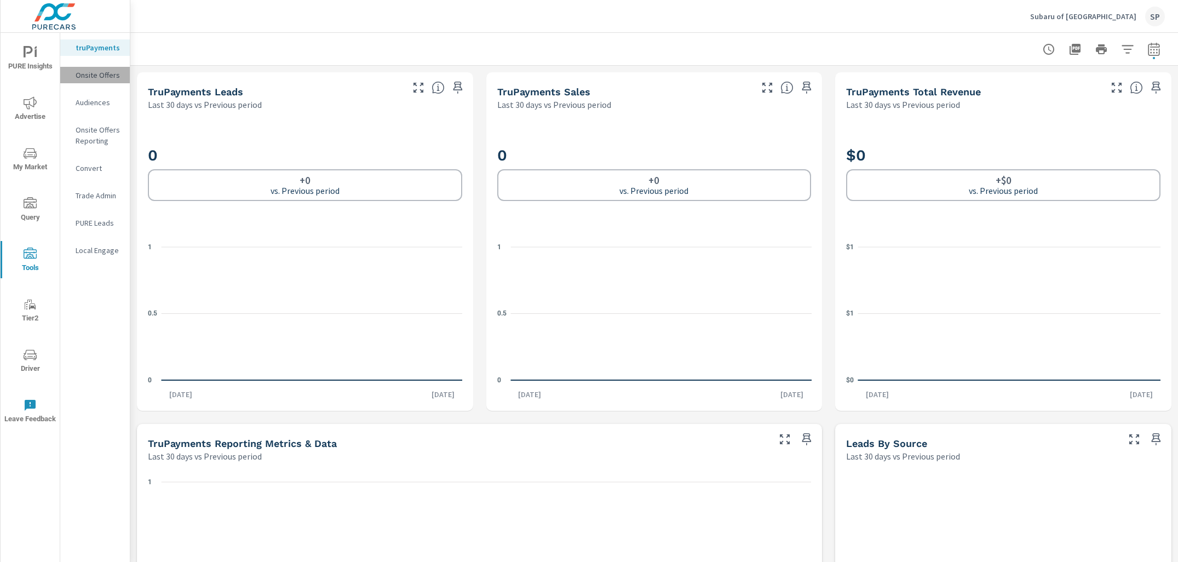
click at [96, 76] on p "Onsite Offers" at bounding box center [98, 75] width 45 height 11
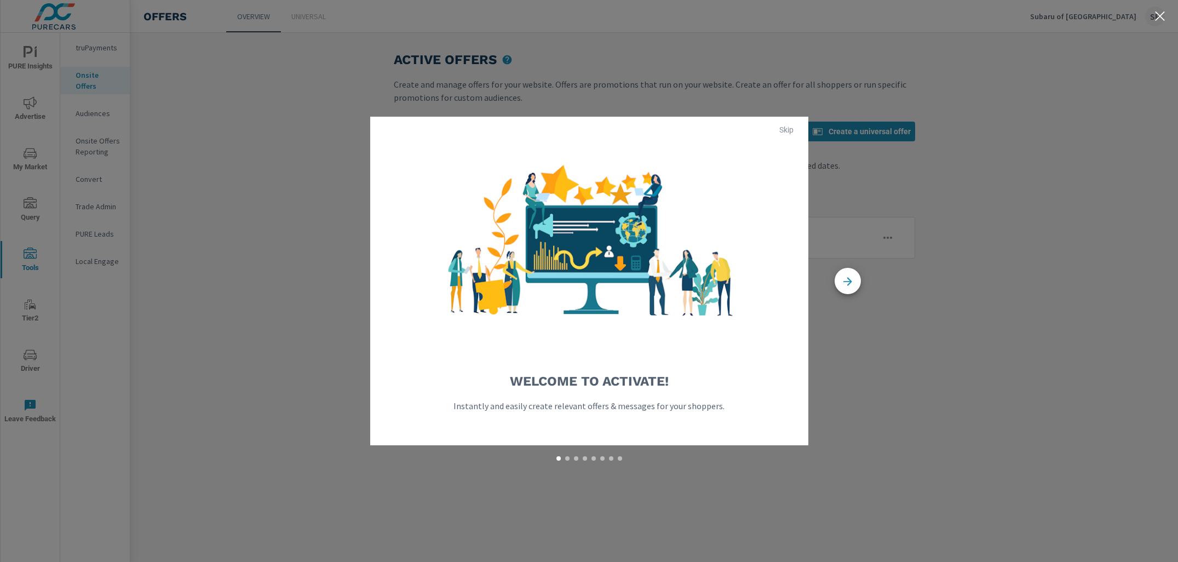
click at [785, 130] on span "Skip" at bounding box center [787, 130] width 26 height 10
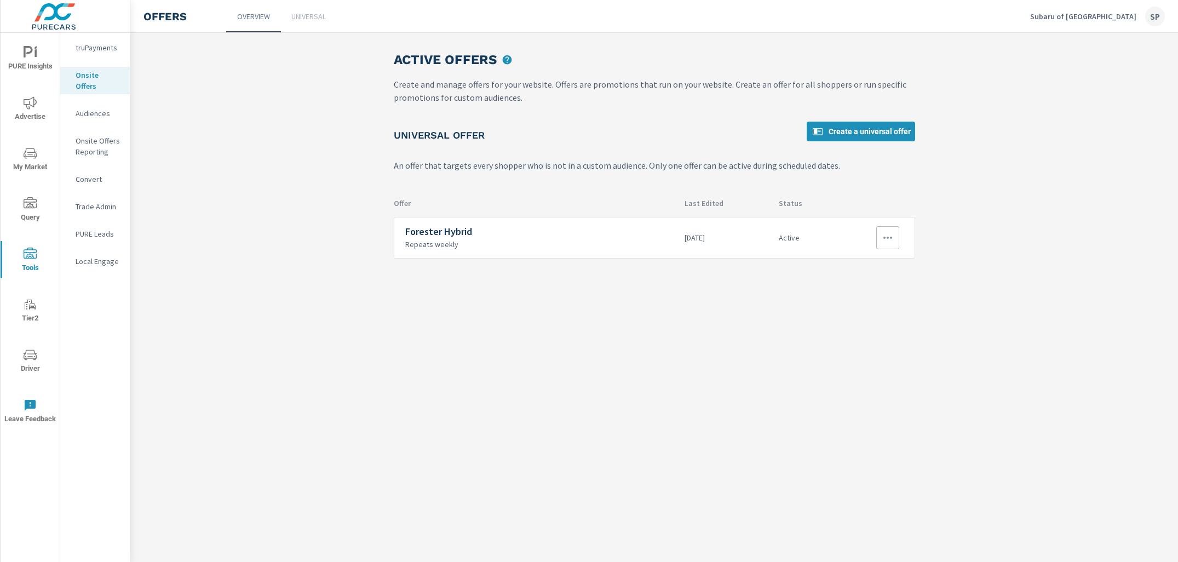
click at [890, 237] on icon "button" at bounding box center [888, 238] width 9 height 2
click at [866, 262] on link "Edit" at bounding box center [867, 262] width 59 height 26
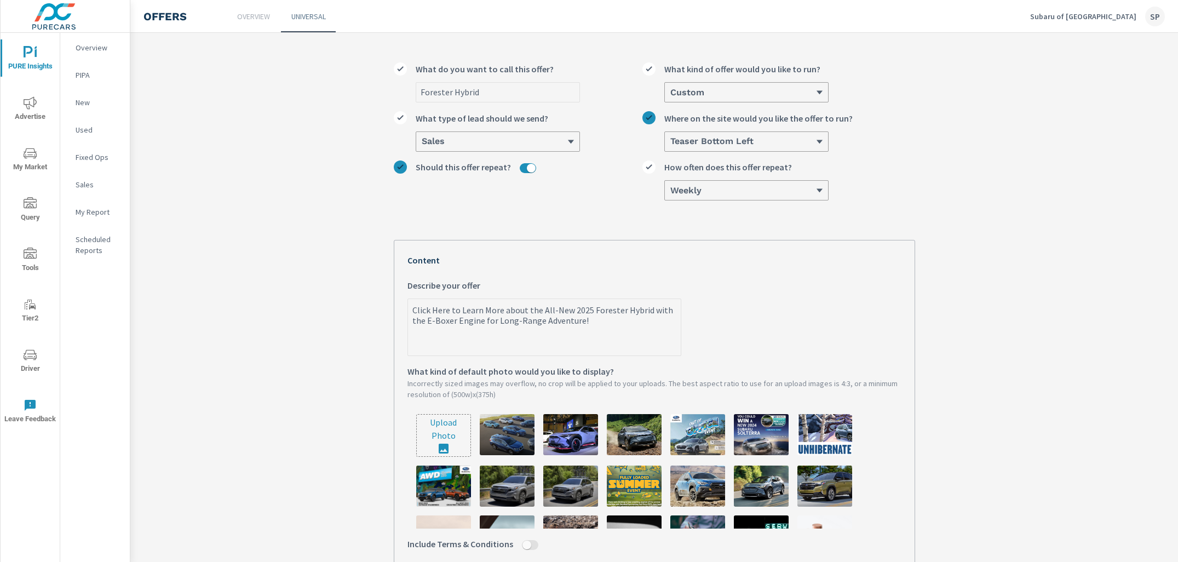
scroll to position [36, 0]
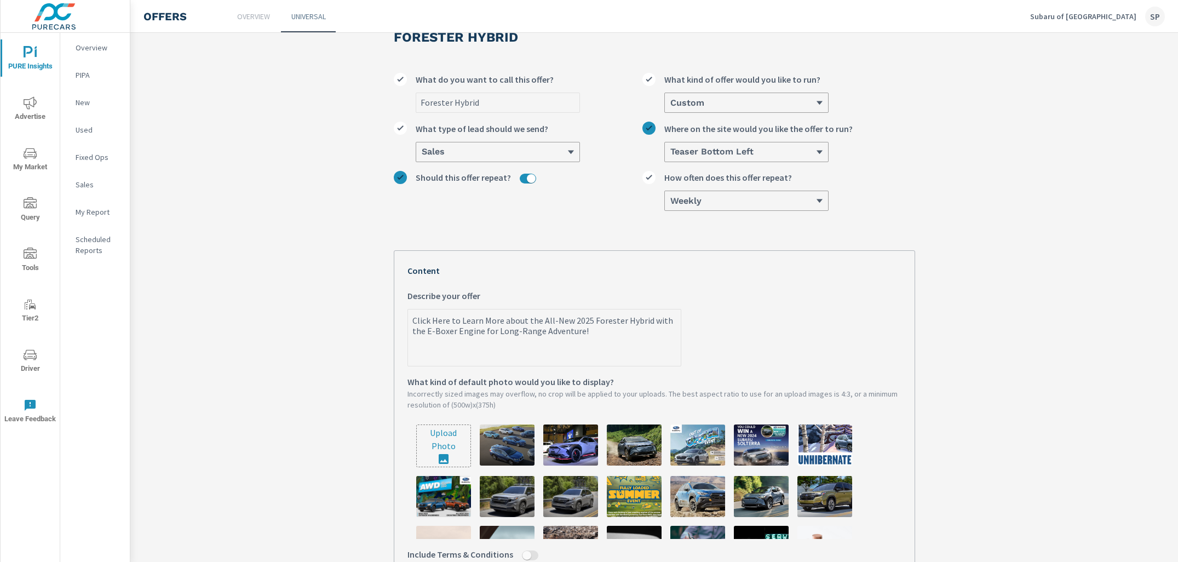
type textarea "x"
drag, startPoint x: 621, startPoint y: 321, endPoint x: 584, endPoint y: 321, distance: 36.7
click at [584, 321] on textarea "Click Here to Learn More about the All-New 2025 Forester Hybrid with the E-Boxe…" at bounding box center [544, 338] width 273 height 55
type textarea "Click Here to Learn More about the All-New 2026Hybrid with the E-Boxer Engine f…"
type textarea "x"
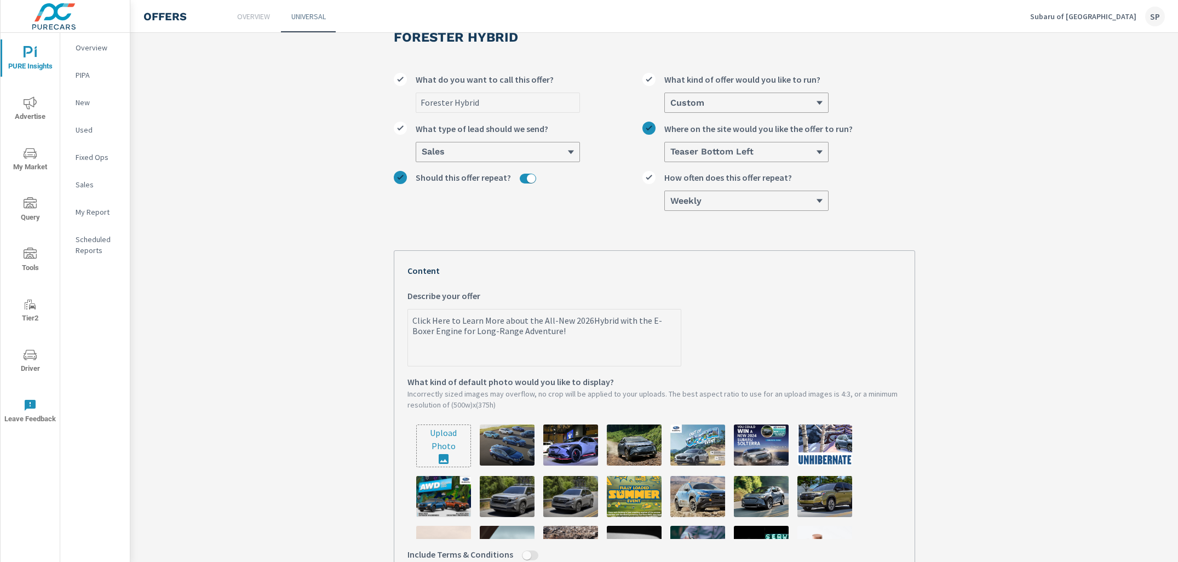
type textarea "Click Here to Learn More about the All-New 2026 Hybrid with the E-Boxer Engine …"
type textarea "x"
type textarea "Click Here to Learn More about the All-New 2026 CHybrid with the E-Boxer Engine…"
type textarea "x"
type textarea "Click Here to Learn More about the All-New 2026 CrHybrid with the E-Boxer Engin…"
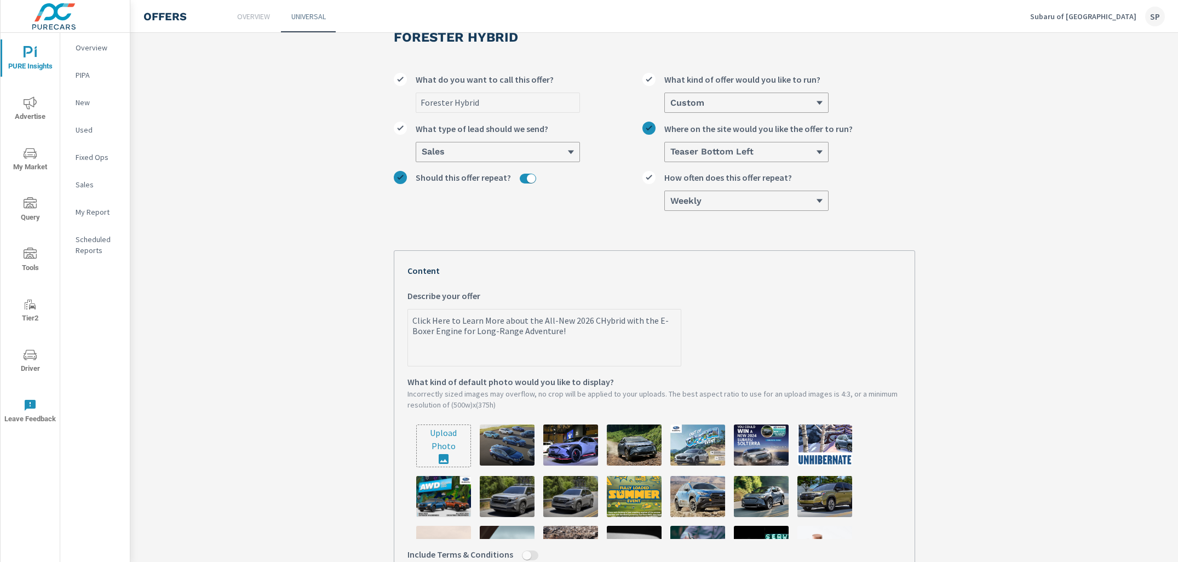
type textarea "x"
type textarea "Click Here to Learn More about the All-New 2026 CroHybrid with the E-Boxer Engi…"
type textarea "x"
type textarea "Click Here to Learn More about the All-New 2026 CrosHybrid with the E-Boxer Eng…"
type textarea "x"
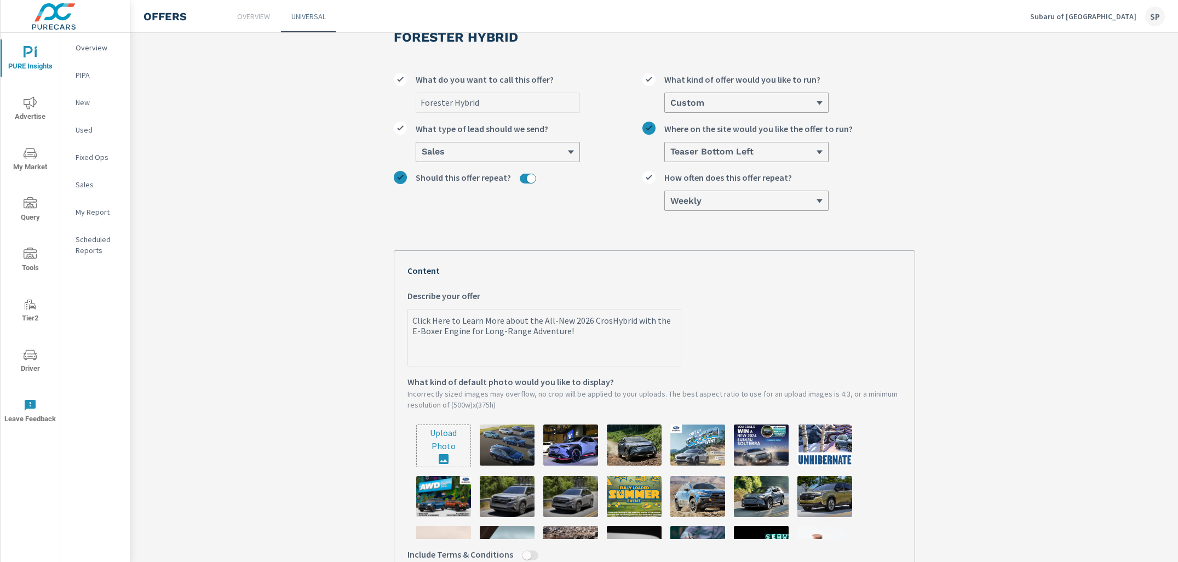
type textarea "Click Here to Learn More about the All-New 2026 CrossHybrid with the E-Boxer En…"
type textarea "x"
type textarea "Click Here to Learn More about the All-New 2026 CrosstHybrid with the E-Boxer E…"
type textarea "x"
type textarea "Click Here to Learn More about the All-New 2026 CrossteHybrid with the E-Boxer …"
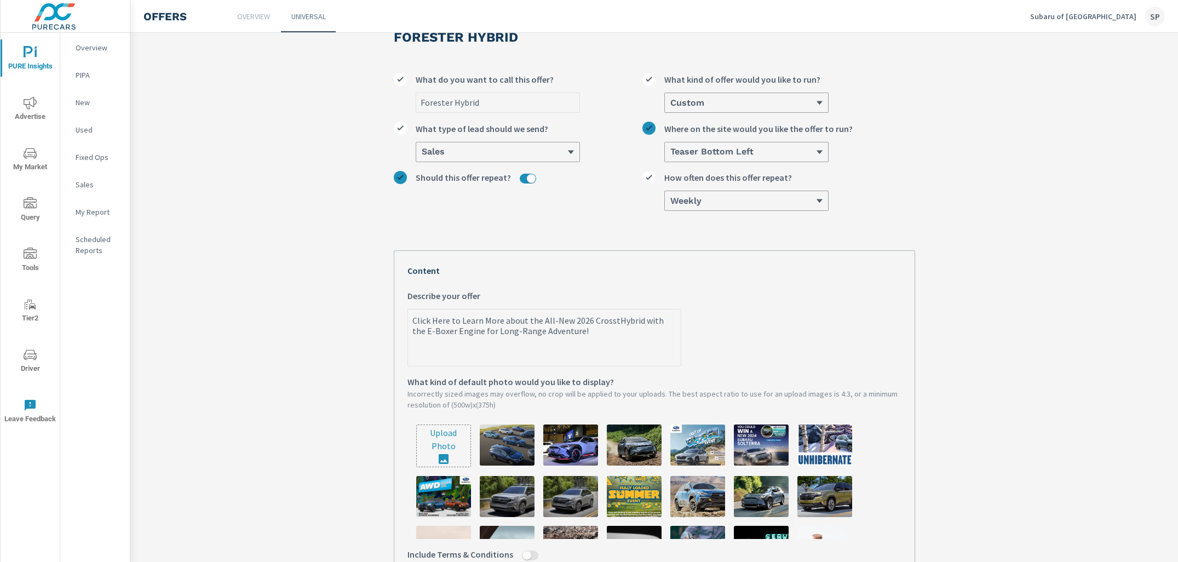
type textarea "x"
type textarea "Click Here to Learn More about the All-New 2026 CrossterHybrid with the E-Boxer…"
type textarea "x"
type textarea "Click Here to Learn More about the All-New 2026 CrossteHybrid with the E-Boxer …"
type textarea "x"
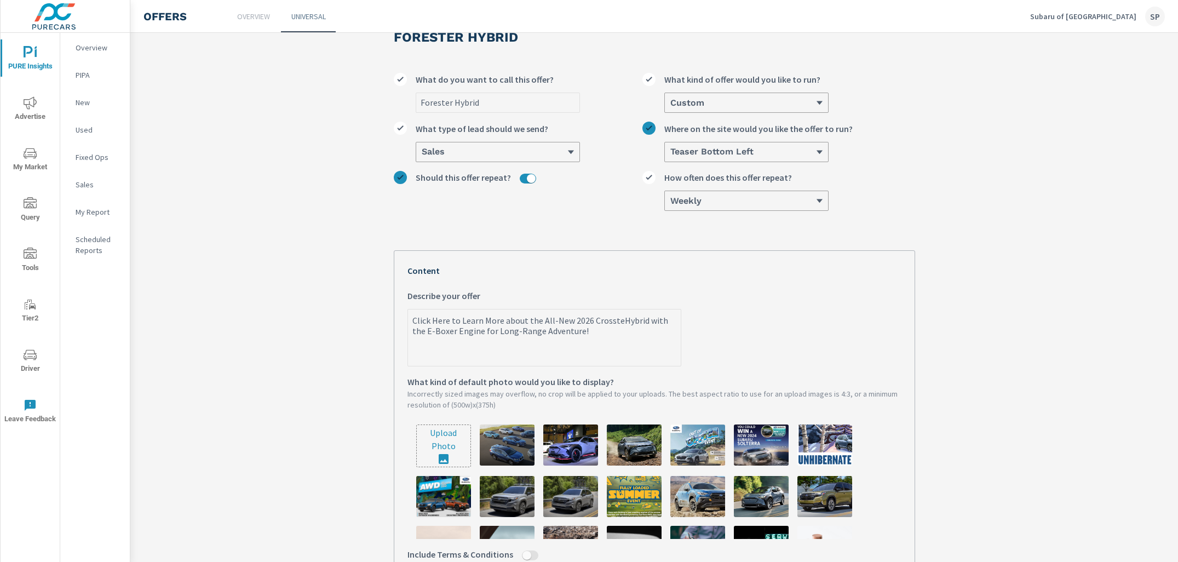
type textarea "Click Here to Learn More about the All-New 2026 CrosstHybrid with the E-Boxer E…"
type textarea "x"
type textarea "Click Here to Learn More about the All-New 2026 CrosstrHybrid with the E-Boxer …"
type textarea "x"
type textarea "Click Here to Learn More about the All-New 2026 CrosstreHybrid with the E-Boxer…"
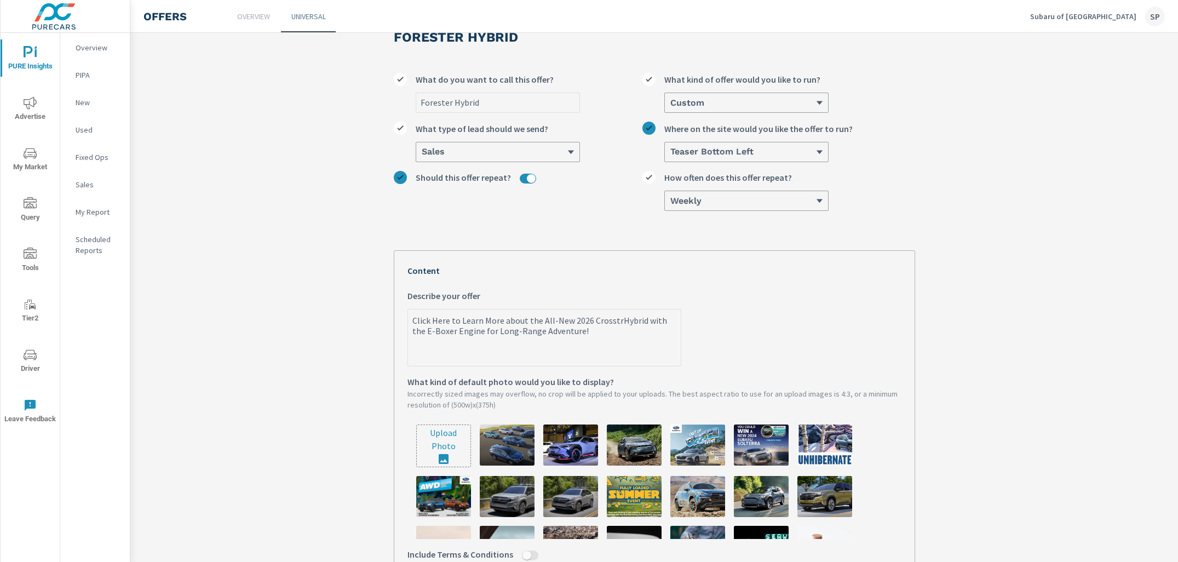
type textarea "x"
type textarea "Click Here to Learn More about the All-New 2026 CrosstrekHybrid with the E-Boxe…"
type textarea "x"
type textarea "Click Here to Learn More about the All-New 2026 Crosstrek Hybrid with the E-Box…"
type textarea "x"
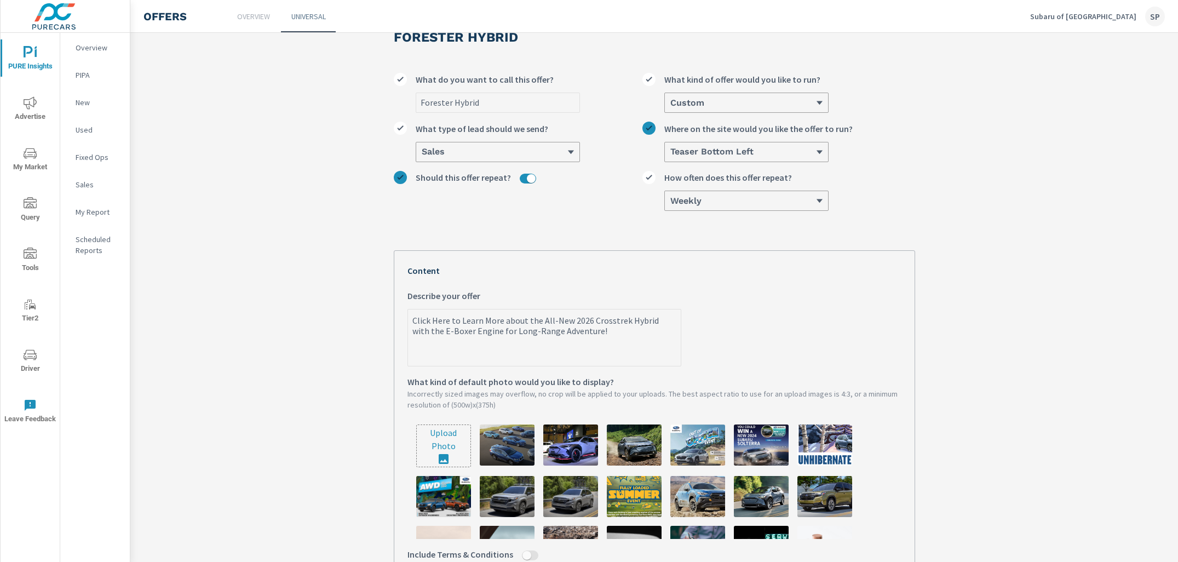
type textarea "Click Here to Learn More about the All-New 2026 Crosstrek Hybrid with the E-Box…"
type textarea "x"
click at [442, 449] on input "file" at bounding box center [444, 446] width 54 height 42
type input "C:\fakepath\Screenshot 2025-08-20 at 10.13.33 AM.png"
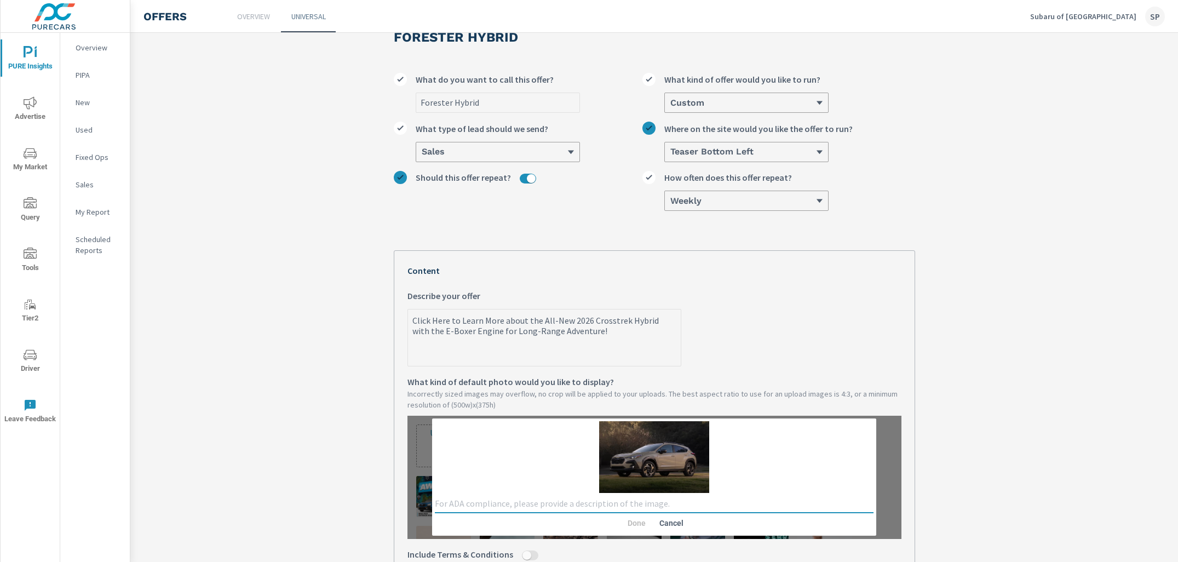
click at [616, 504] on textarea at bounding box center [654, 504] width 439 height 11
type textarea "Crosstrek Hybrid"
click at [630, 522] on span "Done" at bounding box center [636, 523] width 26 height 10
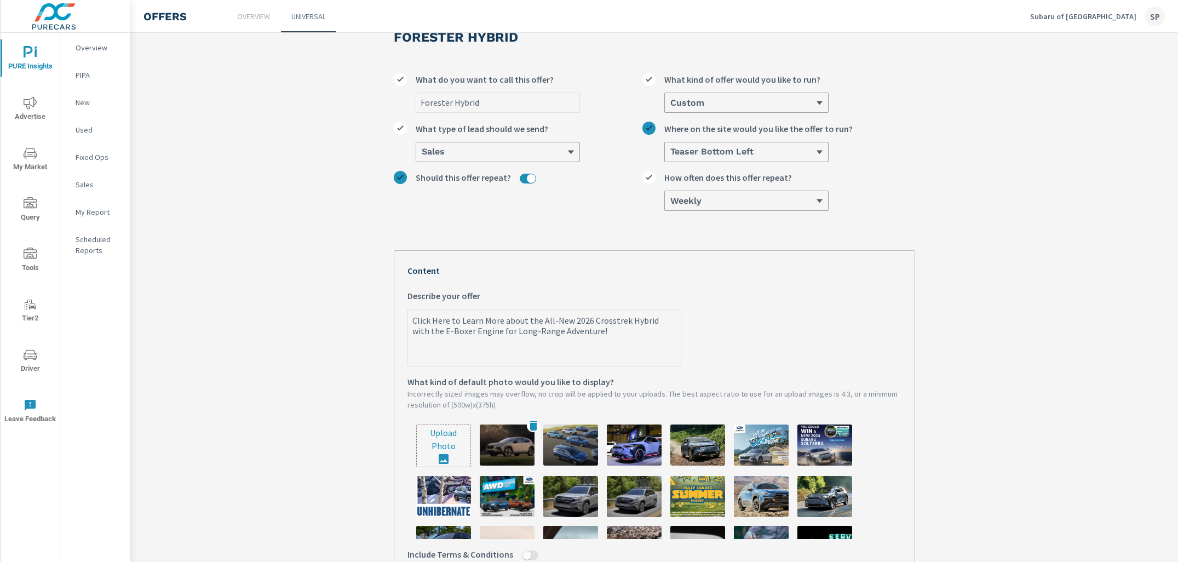
click at [505, 450] on img at bounding box center [507, 445] width 55 height 41
type textarea "x"
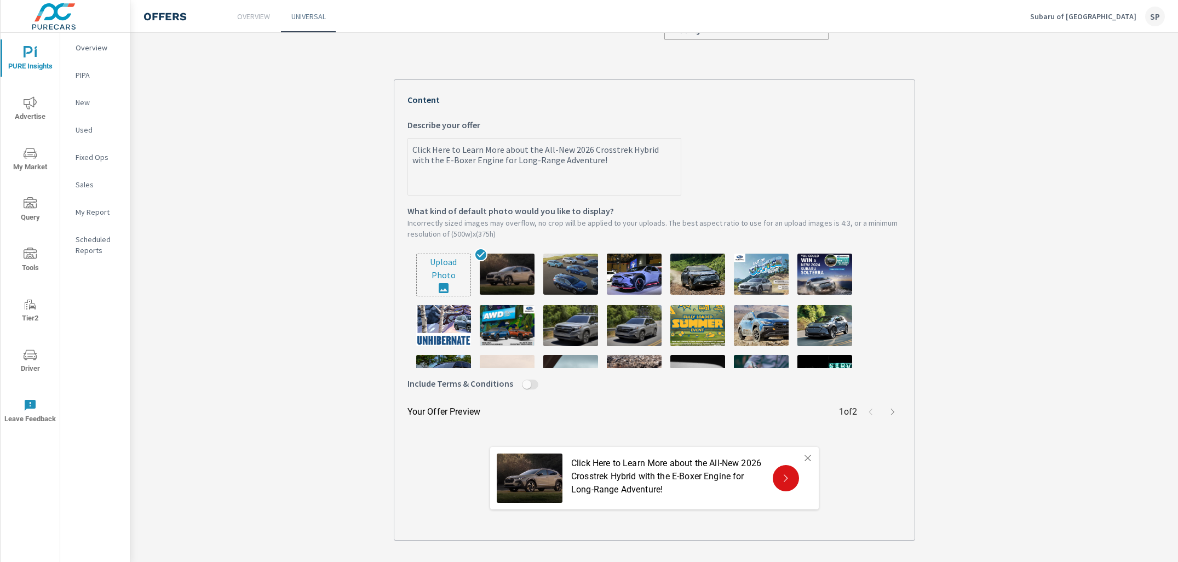
scroll to position [255, 0]
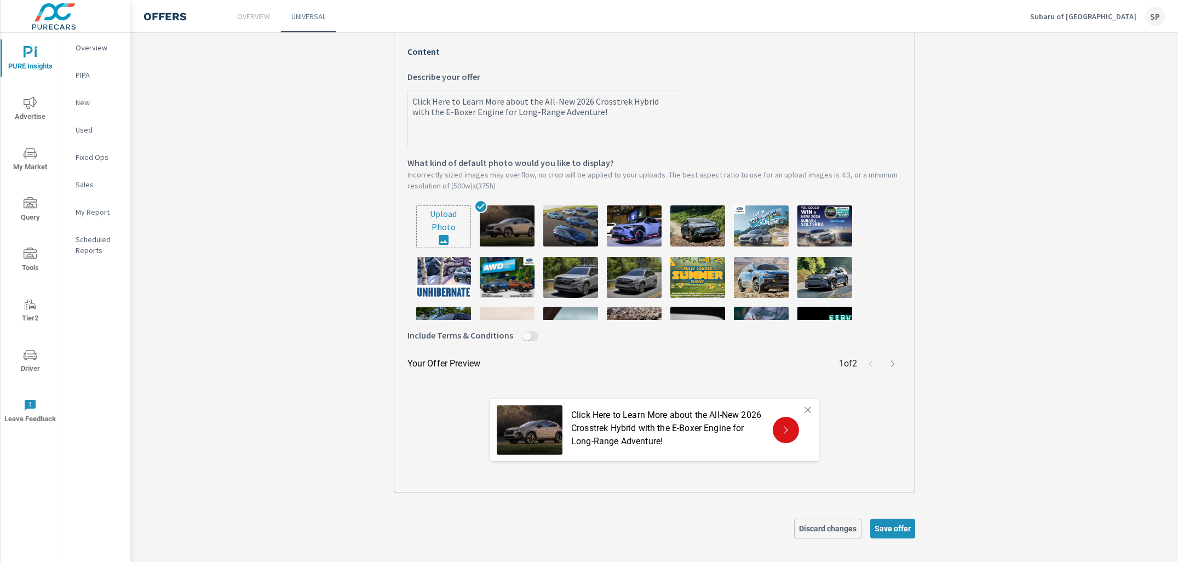
click at [439, 227] on input "file" at bounding box center [444, 227] width 54 height 42
type input "C:\fakepath\Screenshot 2025-08-20 at 10.14.17 AM.png"
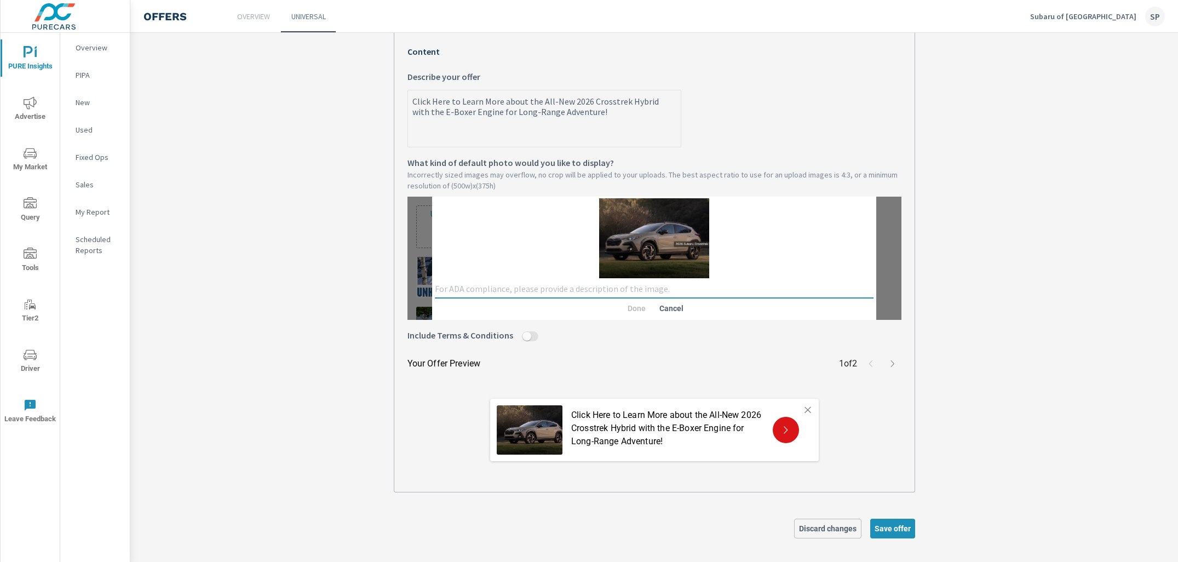
click at [669, 287] on textarea at bounding box center [654, 289] width 439 height 11
type textarea "CH"
click at [636, 304] on span "Done" at bounding box center [636, 309] width 26 height 10
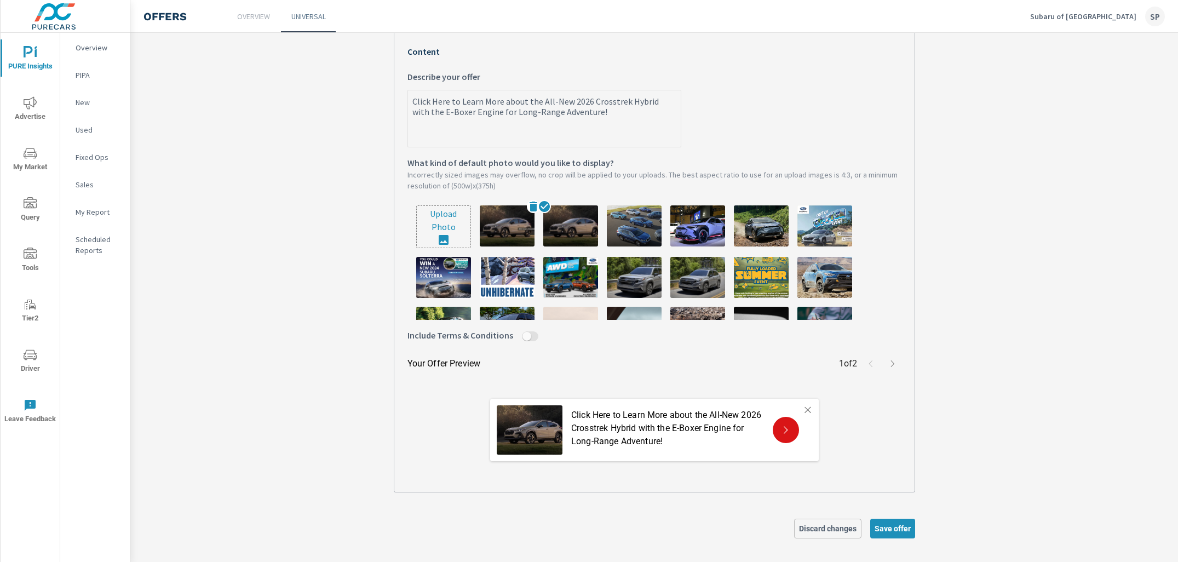
click at [509, 220] on img at bounding box center [507, 225] width 55 height 41
click at [900, 525] on span "Save offer" at bounding box center [893, 529] width 36 height 10
type textarea "x"
